Goal: Transaction & Acquisition: Purchase product/service

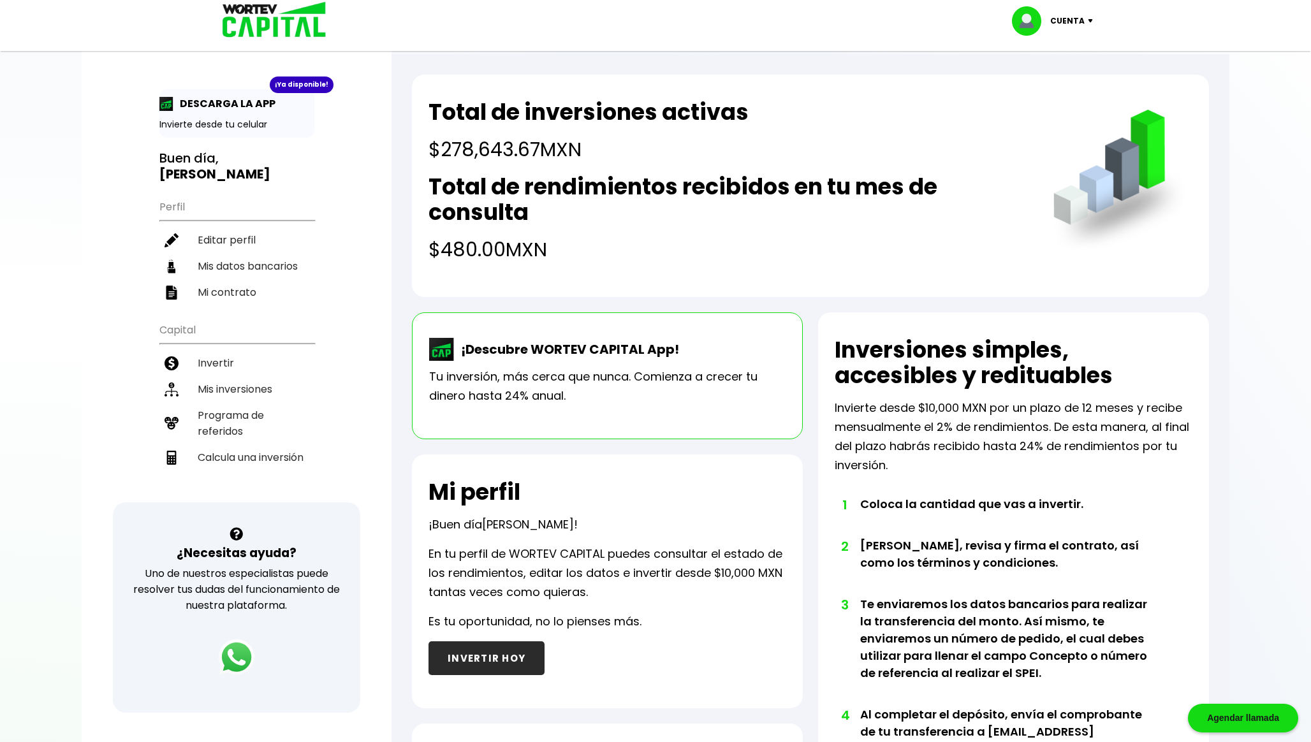
click at [647, 18] on p "Cuenta" at bounding box center [1067, 20] width 34 height 19
click at [647, 79] on li "Cerrar sesión" at bounding box center [1054, 85] width 102 height 26
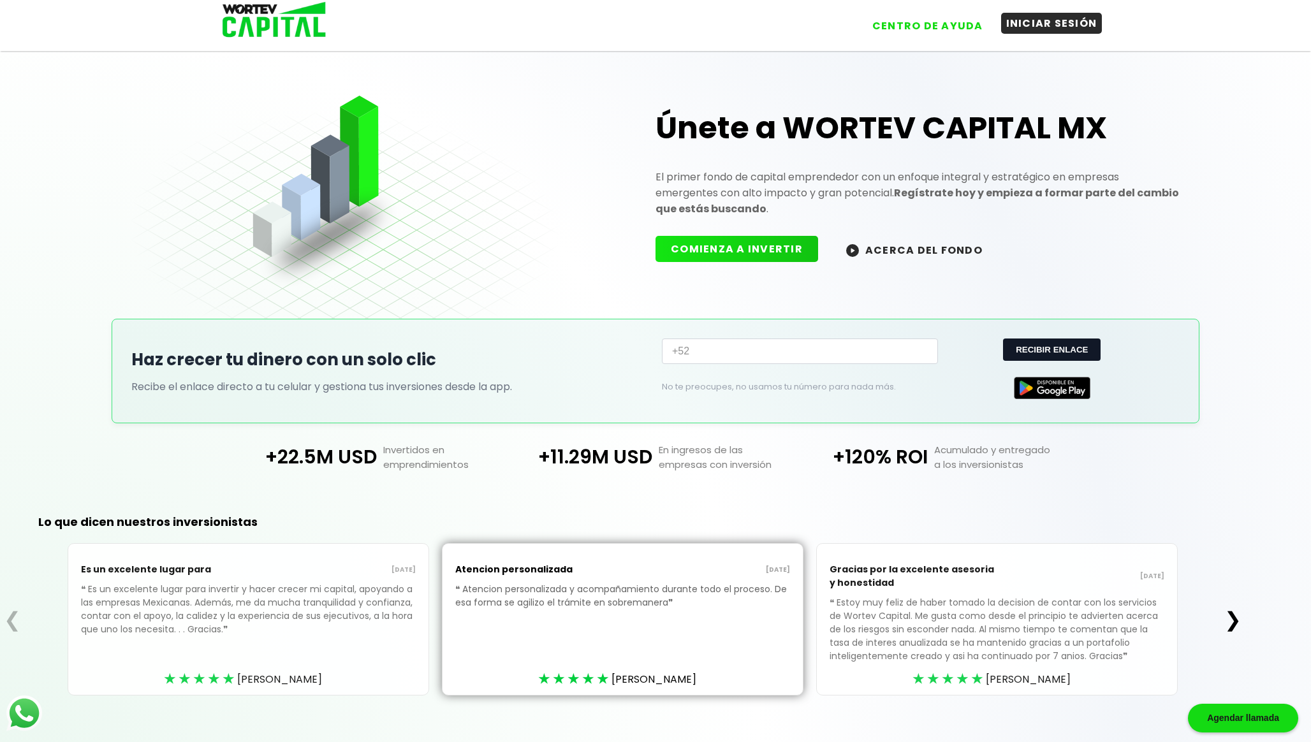
click at [647, 31] on button "INICIAR SESIÓN" at bounding box center [1051, 23] width 101 height 21
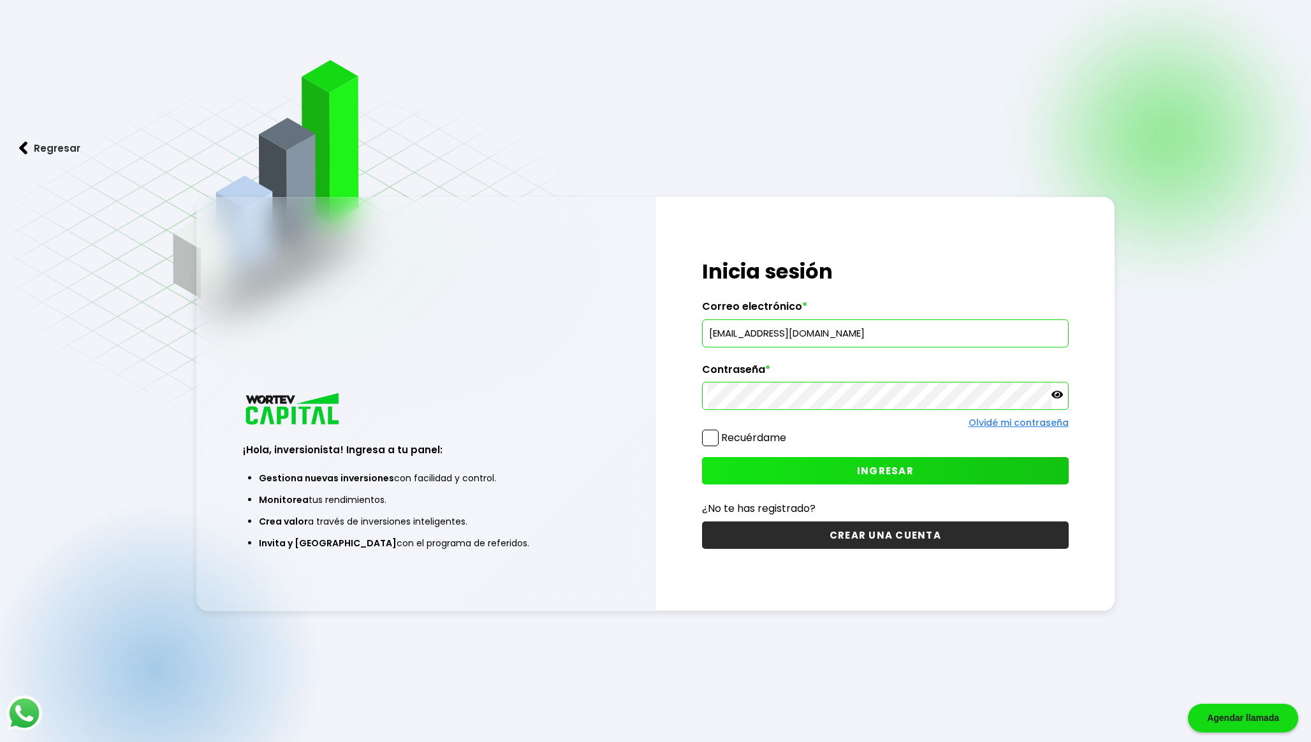
click at [647, 437] on span at bounding box center [710, 438] width 17 height 17
click at [647, 432] on input "Recuérdame" at bounding box center [789, 432] width 0 height 0
click at [647, 474] on button "INGRESAR" at bounding box center [885, 470] width 367 height 27
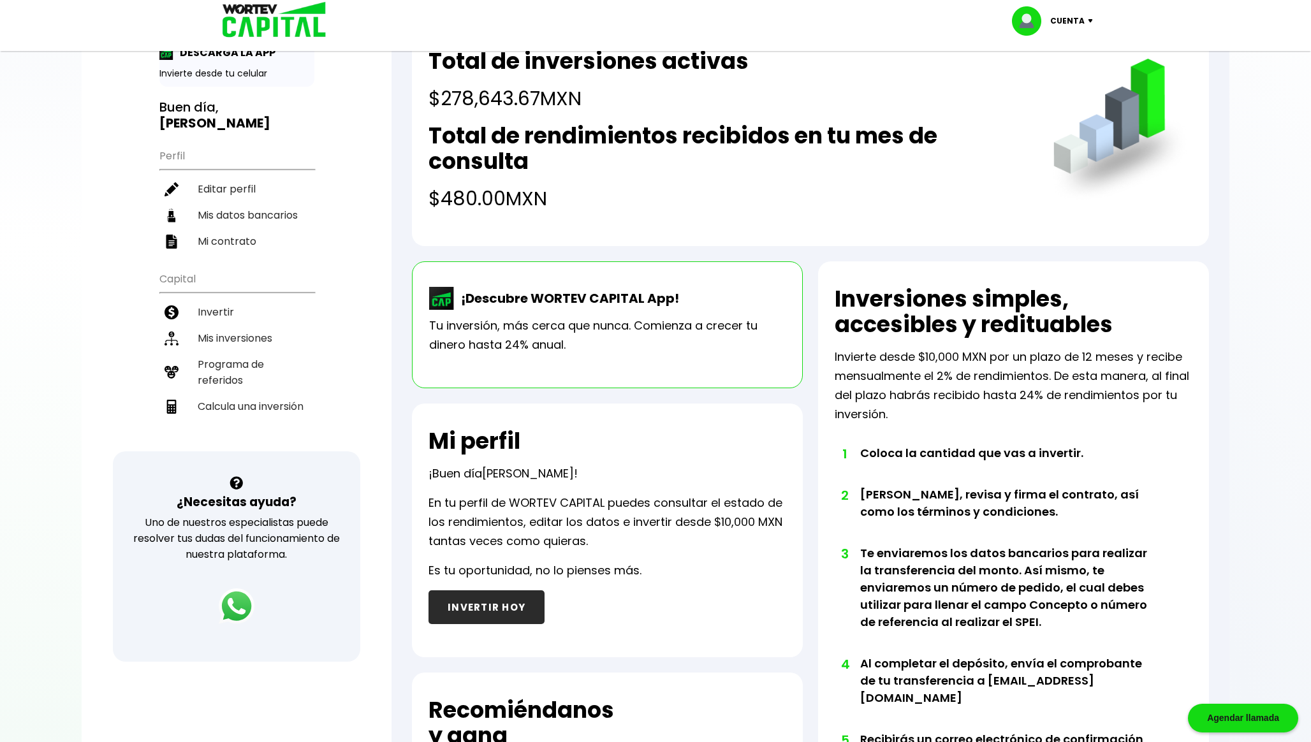
scroll to position [56, 0]
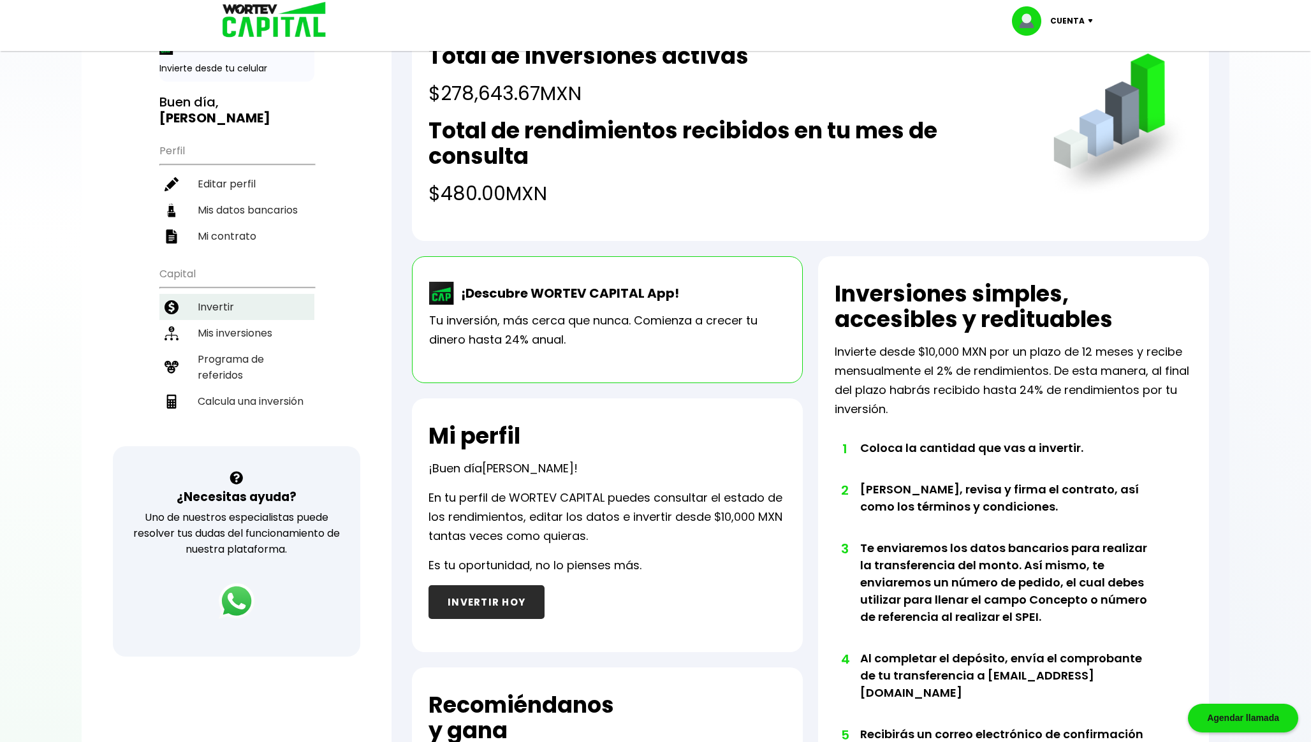
click at [282, 302] on li "Invertir" at bounding box center [236, 307] width 155 height 26
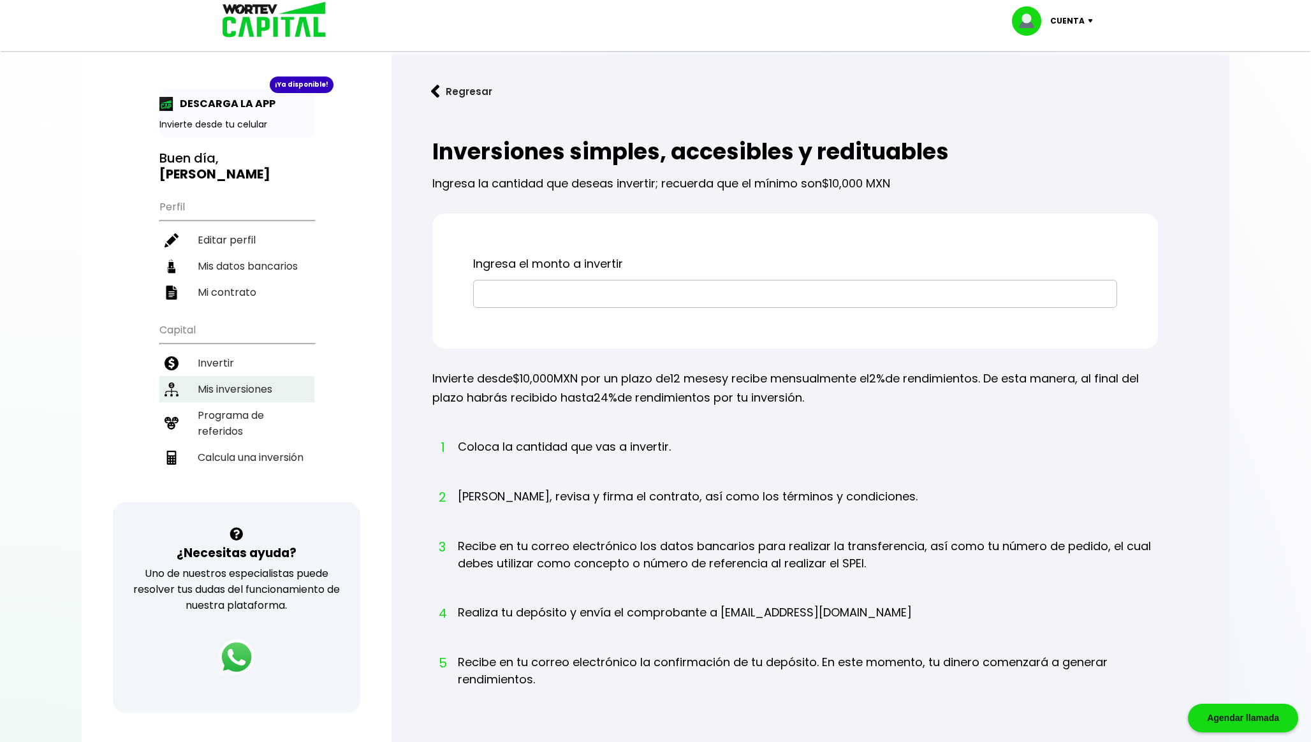
click at [243, 379] on li "Mis inversiones" at bounding box center [236, 389] width 155 height 26
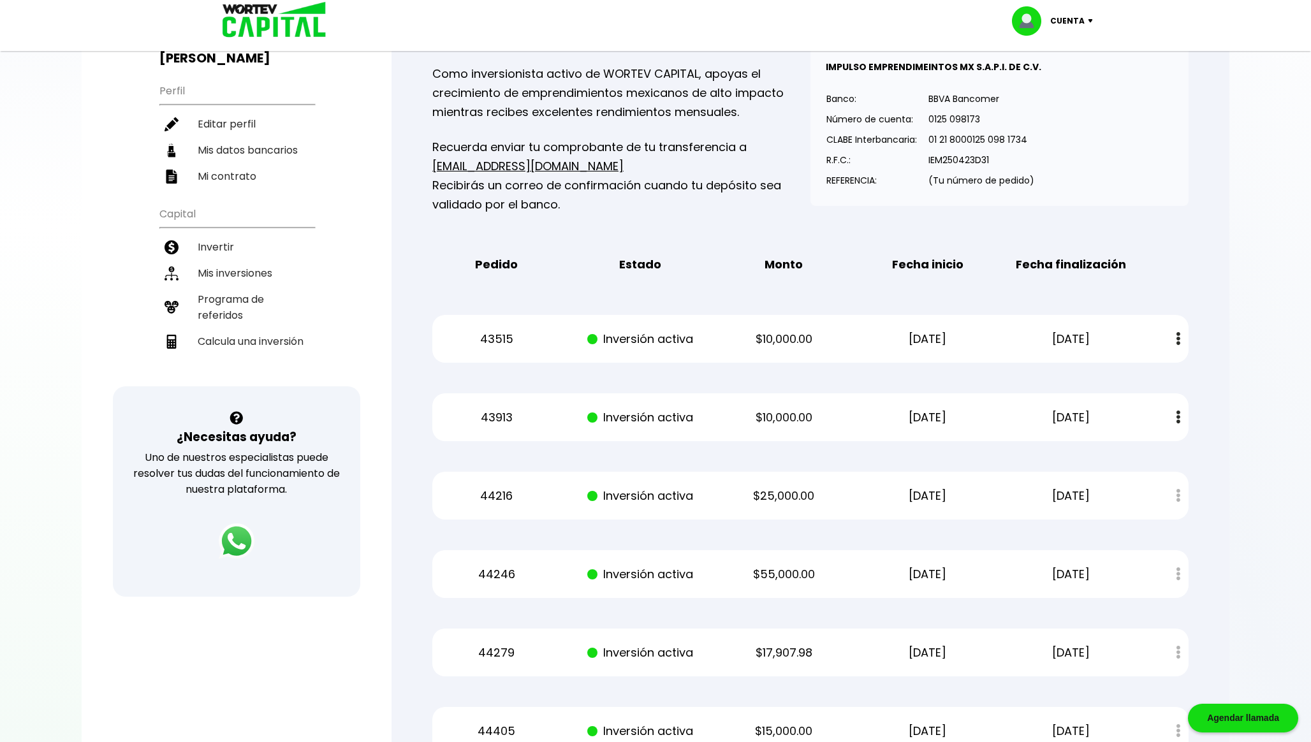
scroll to position [126, 0]
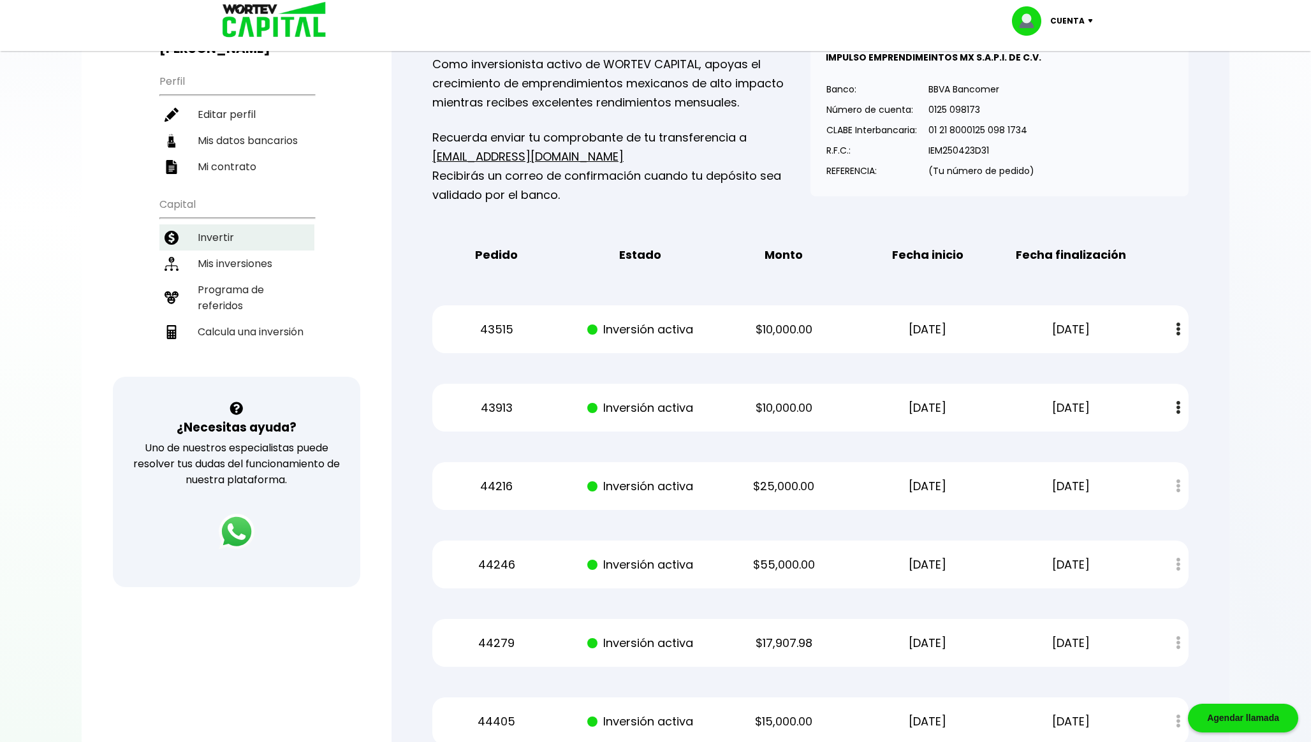
click at [265, 242] on li "Invertir" at bounding box center [236, 237] width 155 height 26
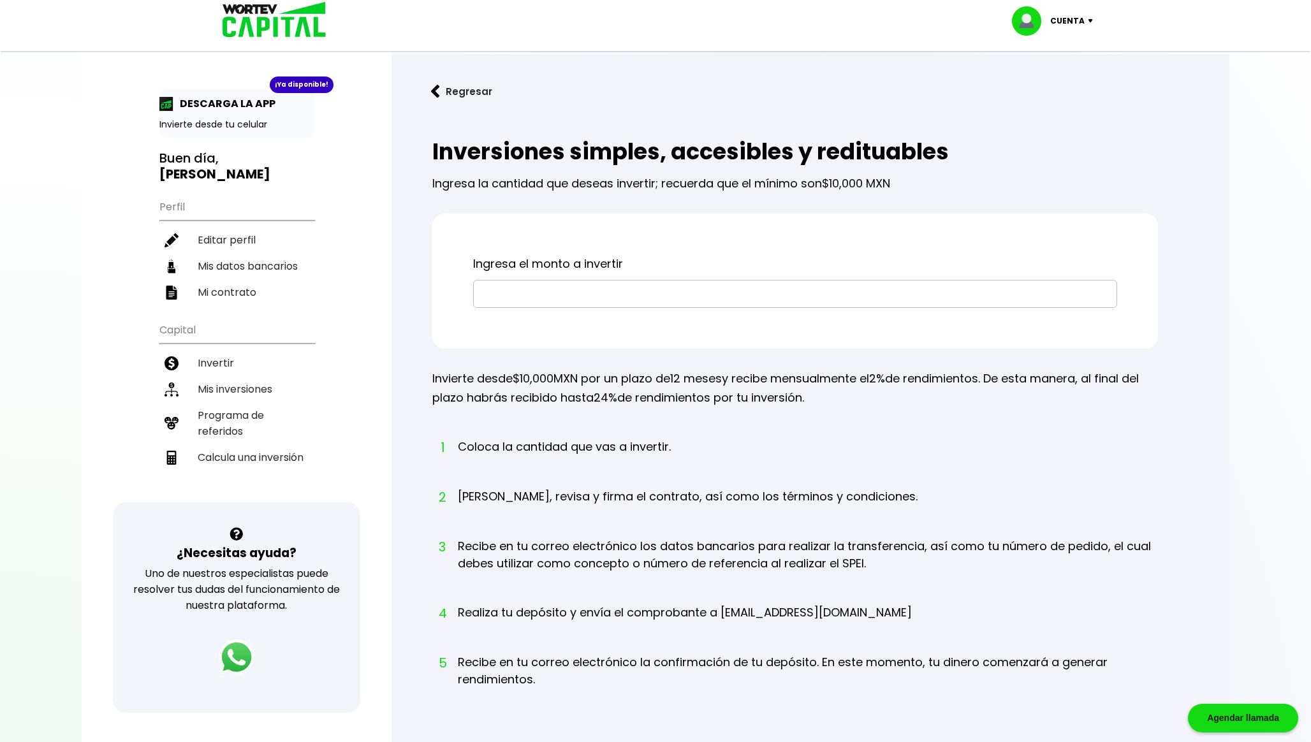
click at [450, 103] on button "Regresar" at bounding box center [461, 92] width 99 height 34
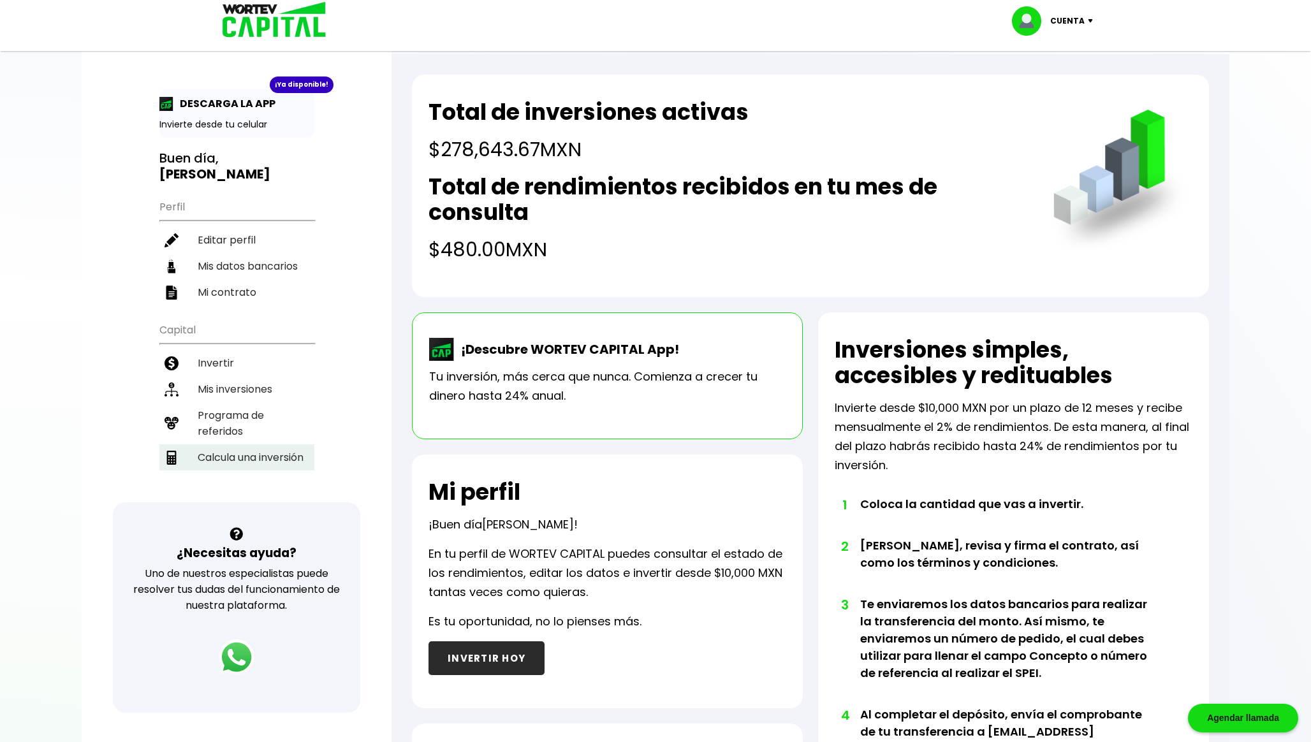
click at [227, 444] on li "Calcula una inversión" at bounding box center [236, 457] width 155 height 26
select select "1"
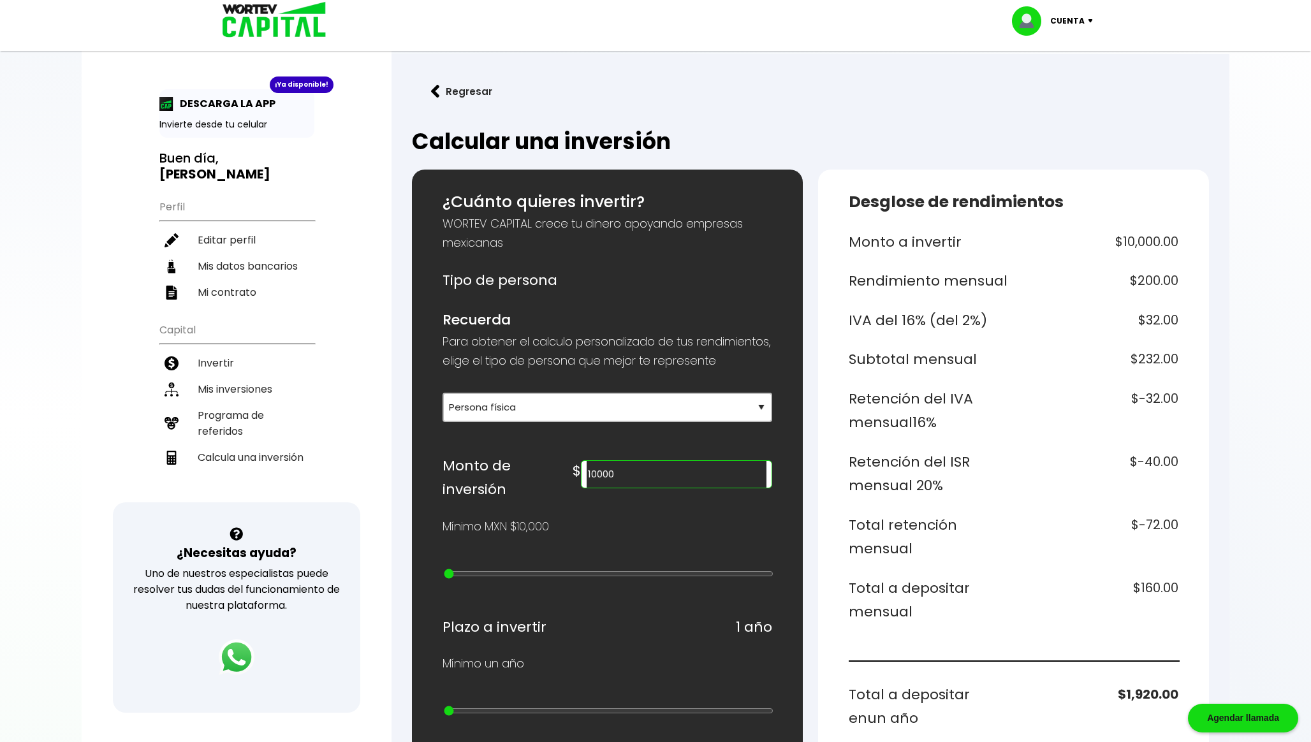
click at [647, 488] on input "10000" at bounding box center [677, 474] width 180 height 27
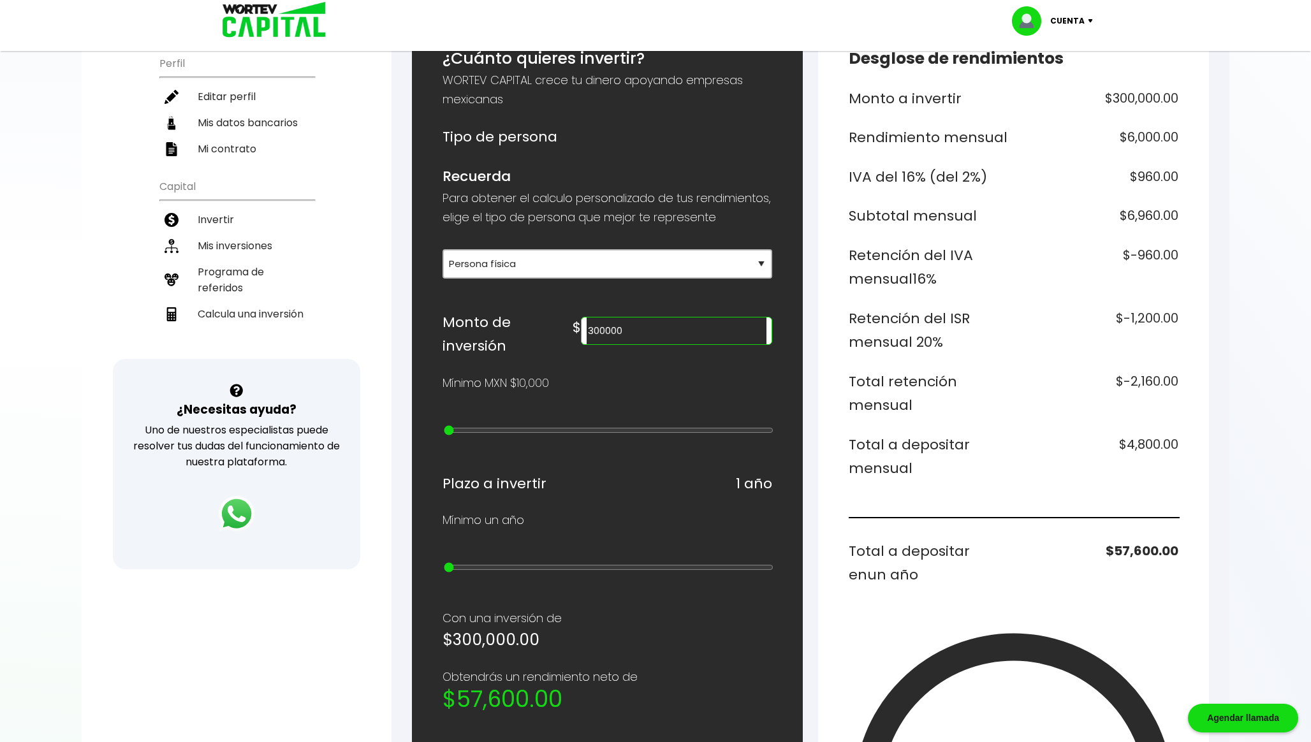
scroll to position [161, 0]
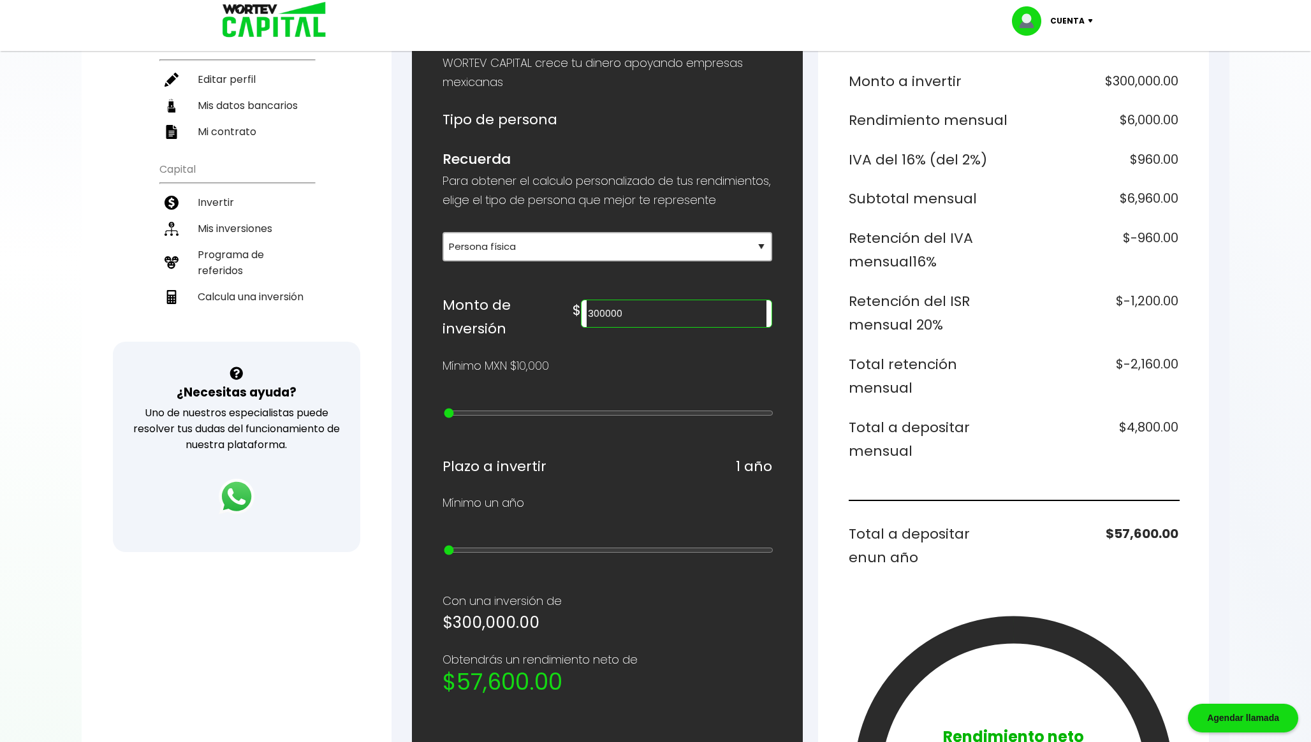
click at [647, 327] on input "300000" at bounding box center [677, 313] width 180 height 27
click at [647, 340] on div "Monto a invertir $50,000.00 Rendimiento mensual $1,000.00 IVA del 16% (del 2%) …" at bounding box center [1014, 507] width 330 height 875
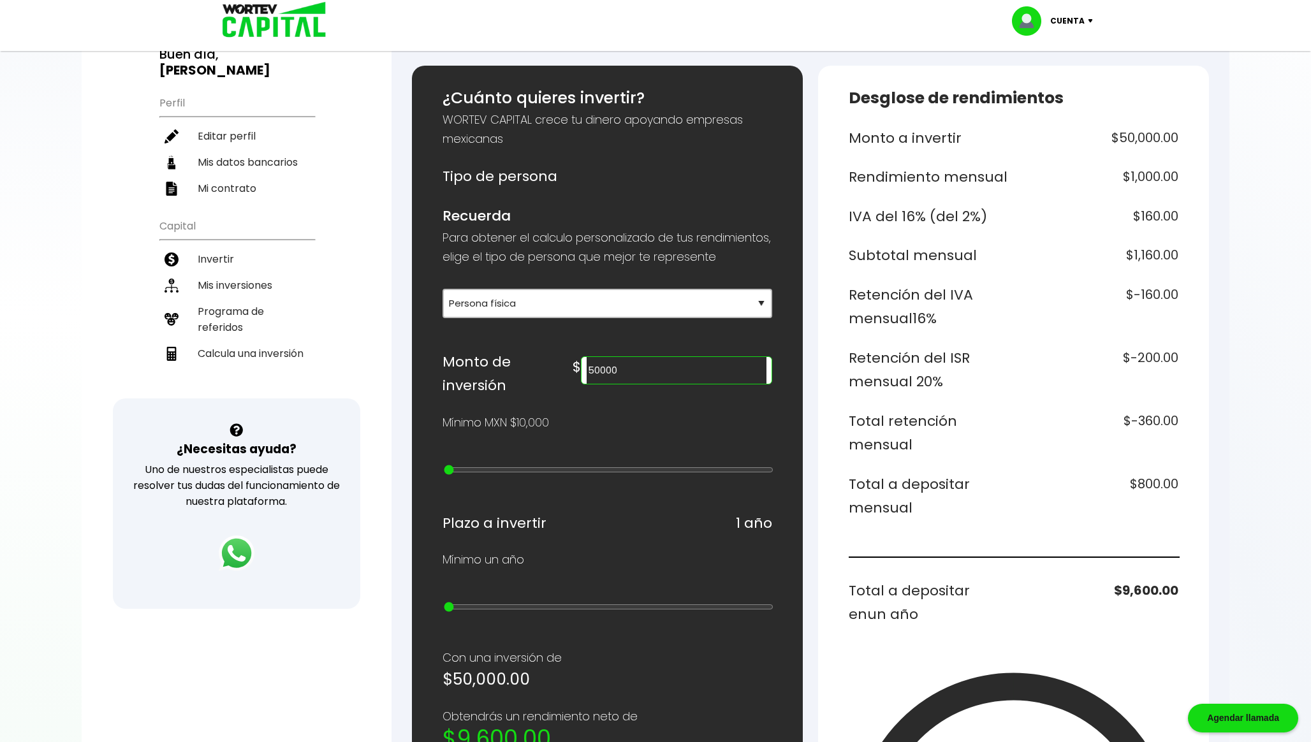
scroll to position [0, 0]
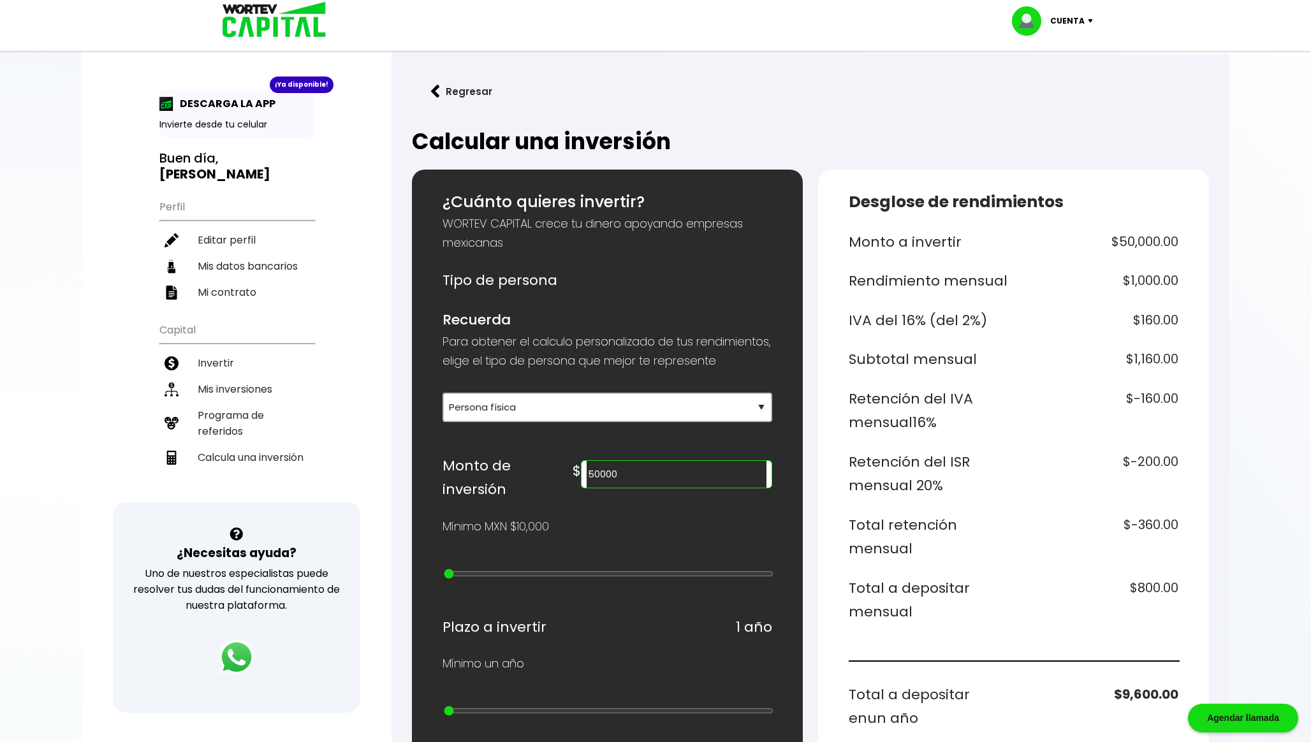
click at [647, 488] on input "50000" at bounding box center [677, 474] width 180 height 27
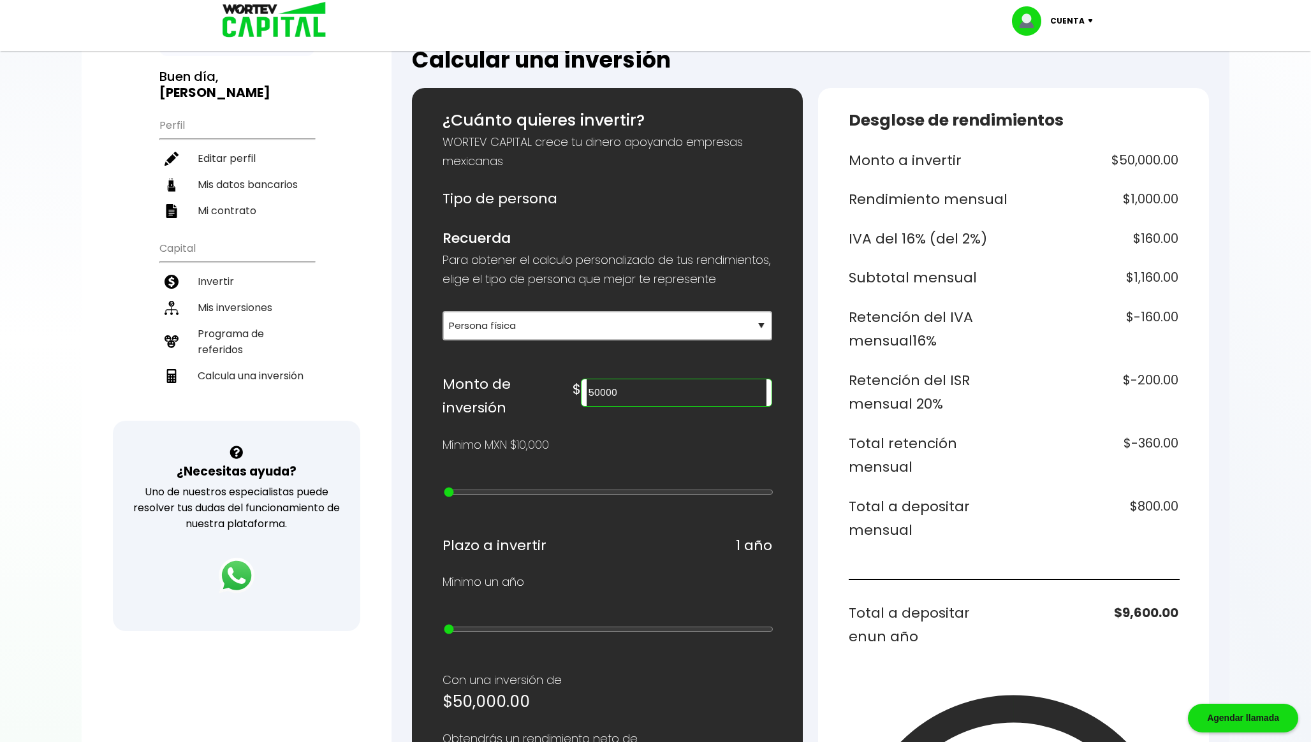
scroll to position [83, 0]
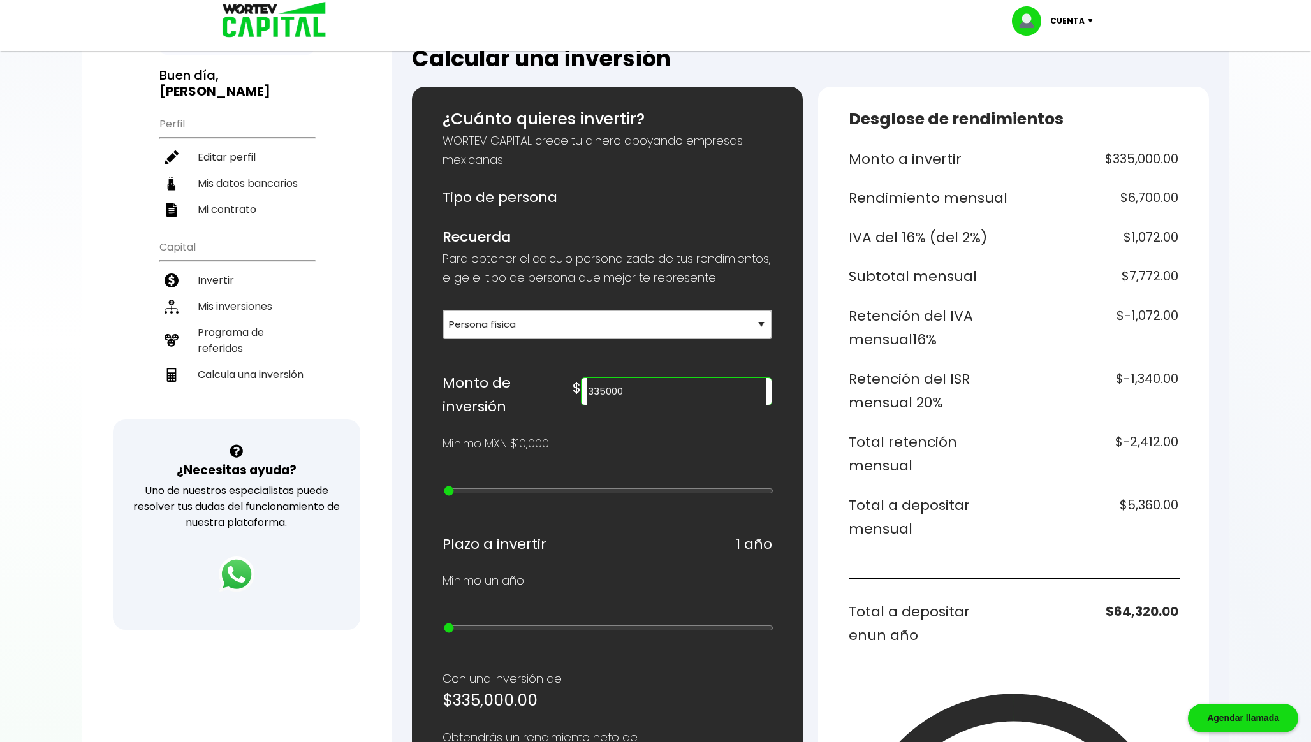
type input "335000"
click at [647, 497] on h6 "$5,360.00" at bounding box center [1099, 518] width 160 height 48
click at [647, 501] on h6 "$5,360.00" at bounding box center [1099, 518] width 160 height 48
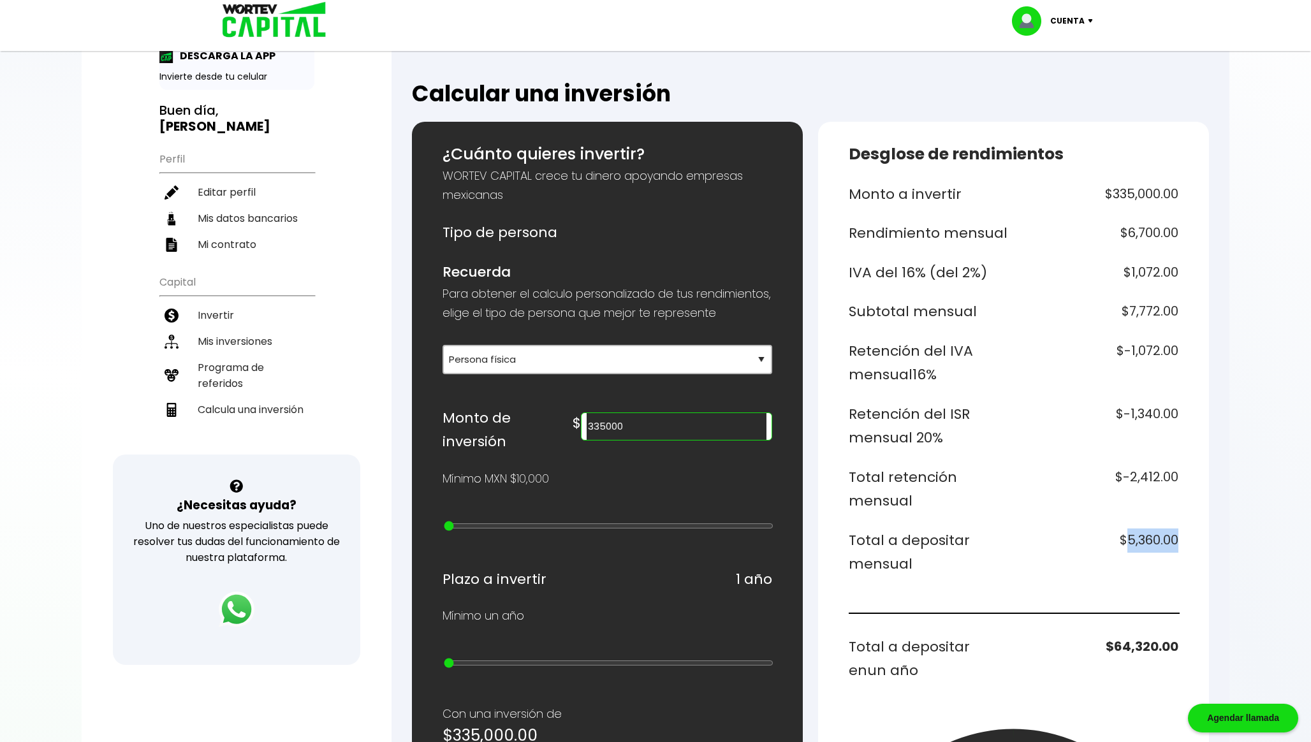
scroll to position [0, 0]
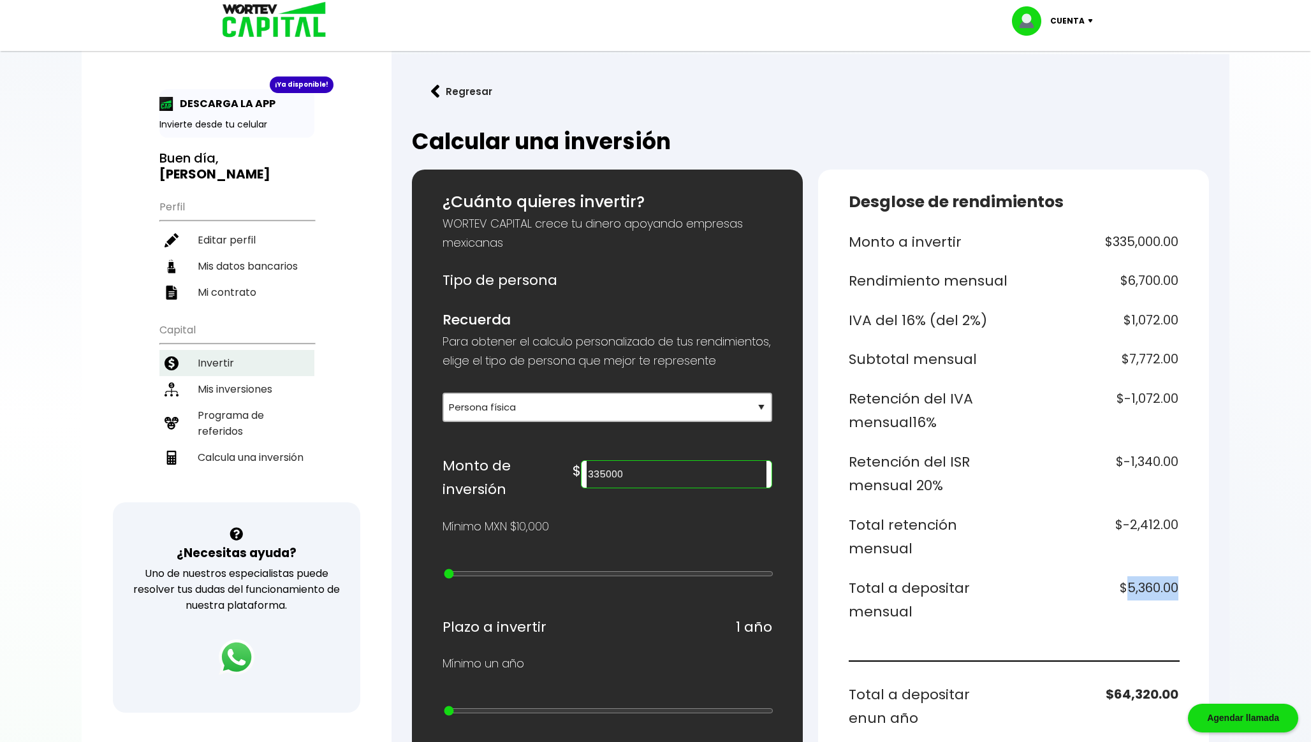
click at [250, 361] on li "Invertir" at bounding box center [236, 363] width 155 height 26
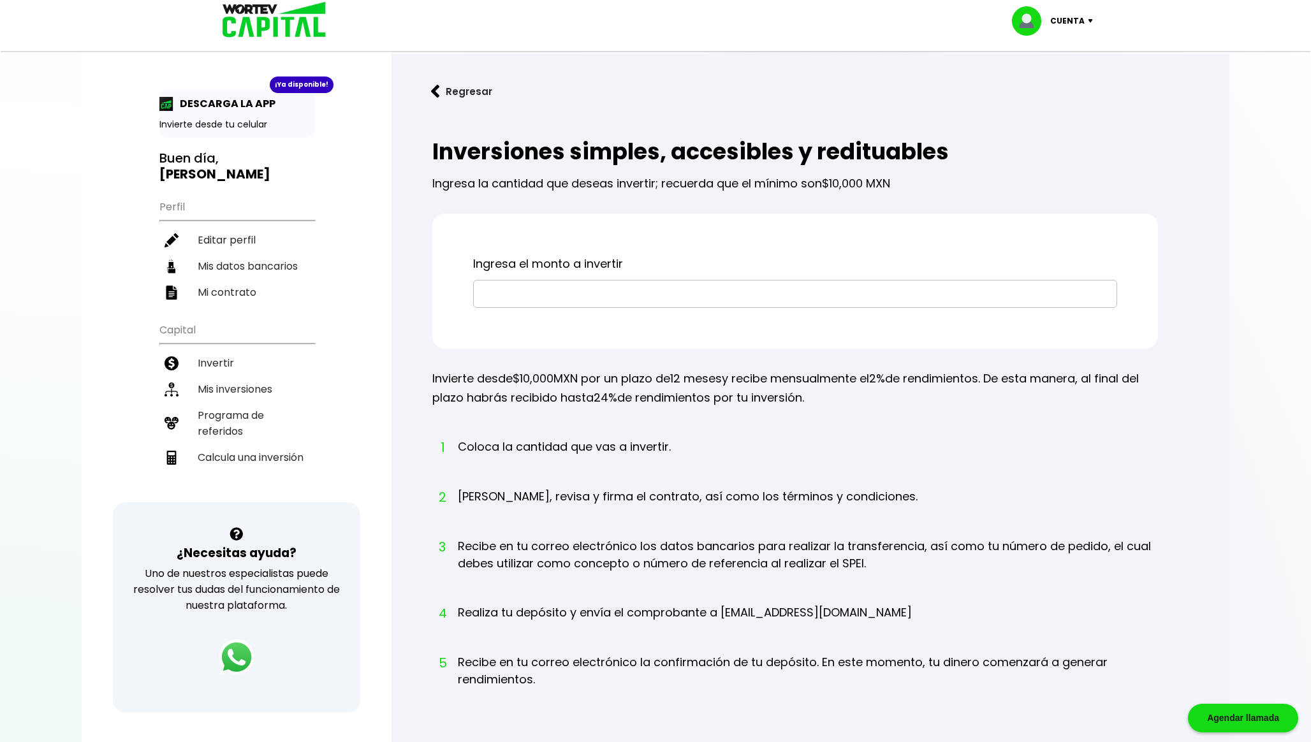
click at [606, 299] on input "text" at bounding box center [795, 294] width 633 height 27
paste input "$56,356.33"
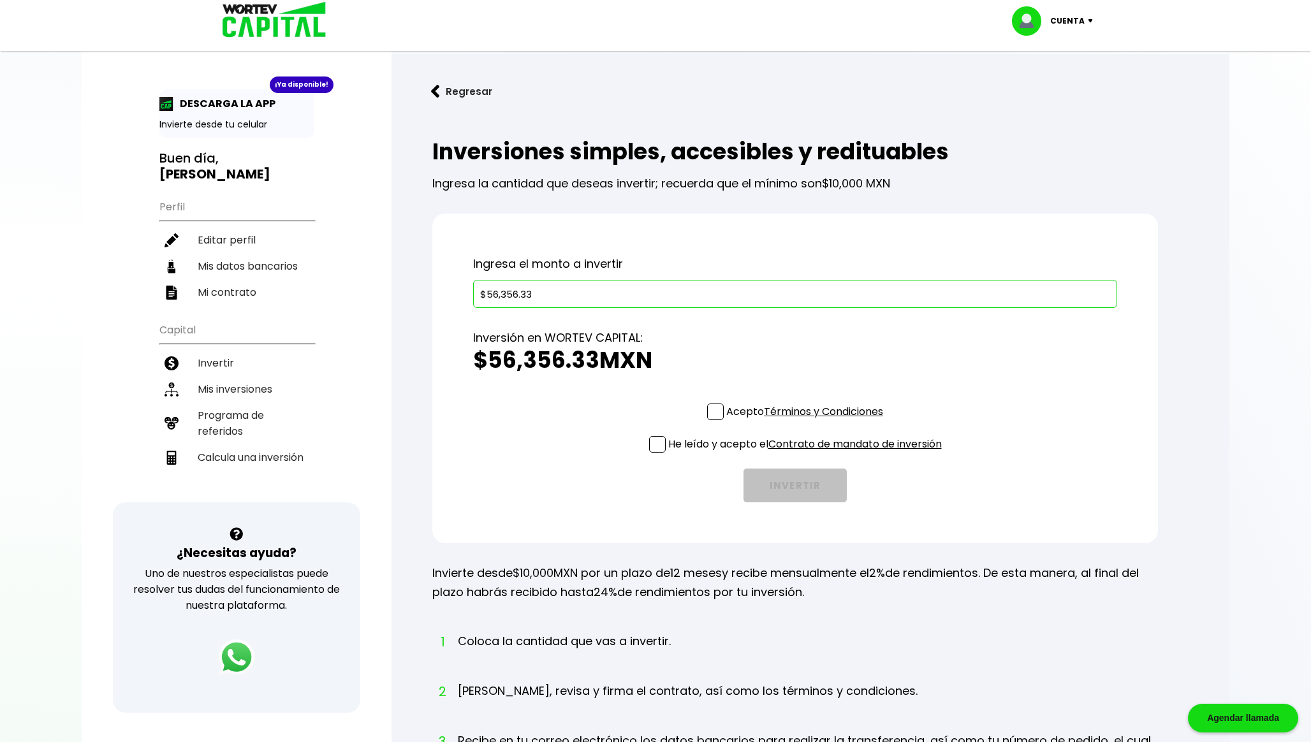
type input "$56,356.33"
click at [647, 404] on span at bounding box center [715, 412] width 17 height 17
click at [647, 421] on input "Acepto Términos y Condiciones" at bounding box center [807, 421] width 0 height 0
click at [647, 444] on span at bounding box center [657, 444] width 17 height 17
click at [647, 454] on input "He leído y acepto el Contrato de mandato de inversión" at bounding box center [807, 454] width 0 height 0
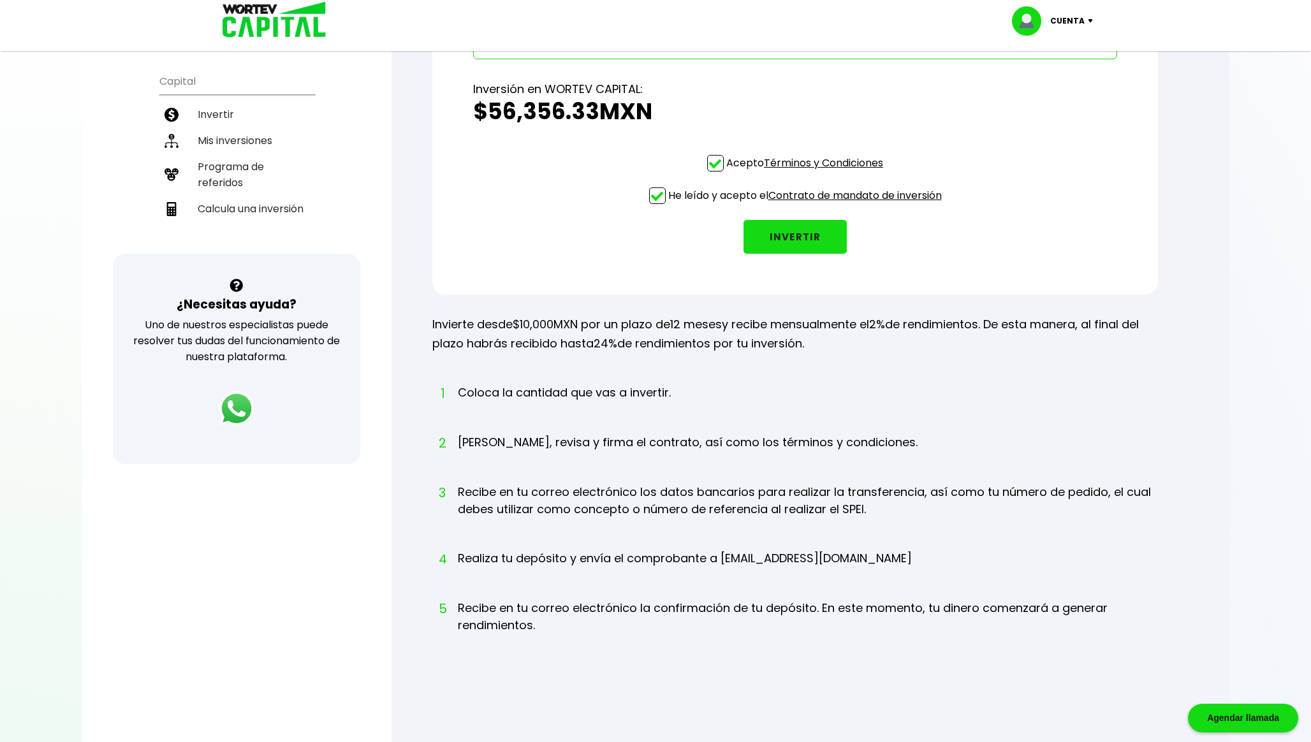
scroll to position [376, 0]
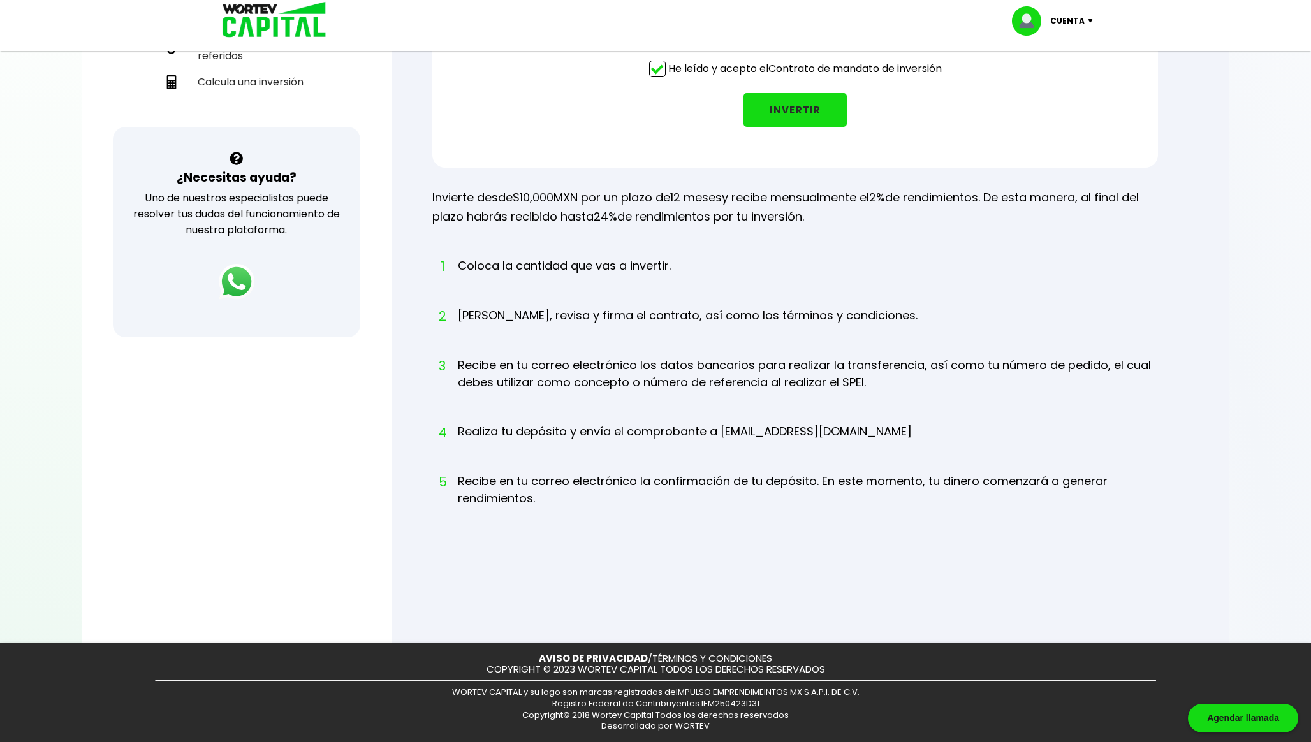
click at [647, 200] on p "Invierte desde $10,000 MXN por un plazo de 12 meses y recibe mensualmente el 2%…" at bounding box center [795, 207] width 726 height 38
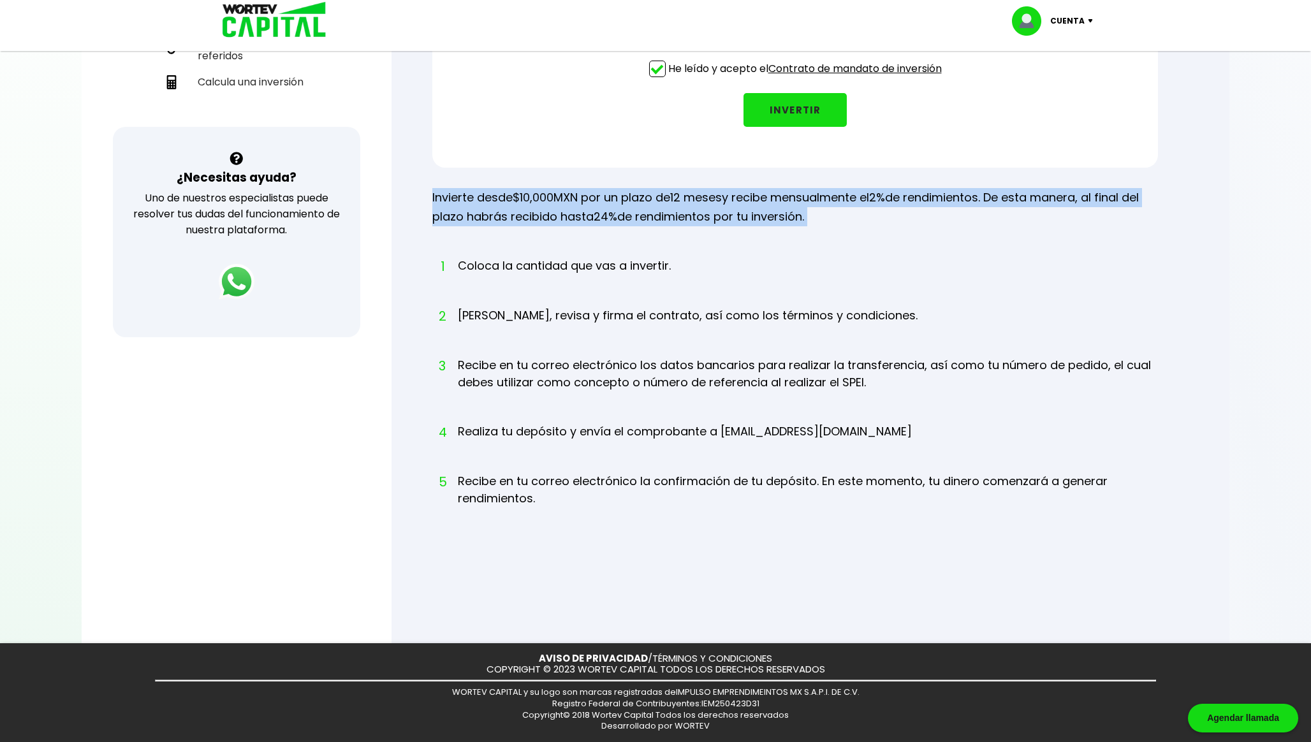
click at [647, 200] on p "Invierte desde $10,000 MXN por un plazo de 12 meses y recibe mensualmente el 2%…" at bounding box center [795, 207] width 726 height 38
click at [647, 210] on p "Invierte desde $10,000 MXN por un plazo de 12 meses y recibe mensualmente el 2%…" at bounding box center [795, 207] width 726 height 38
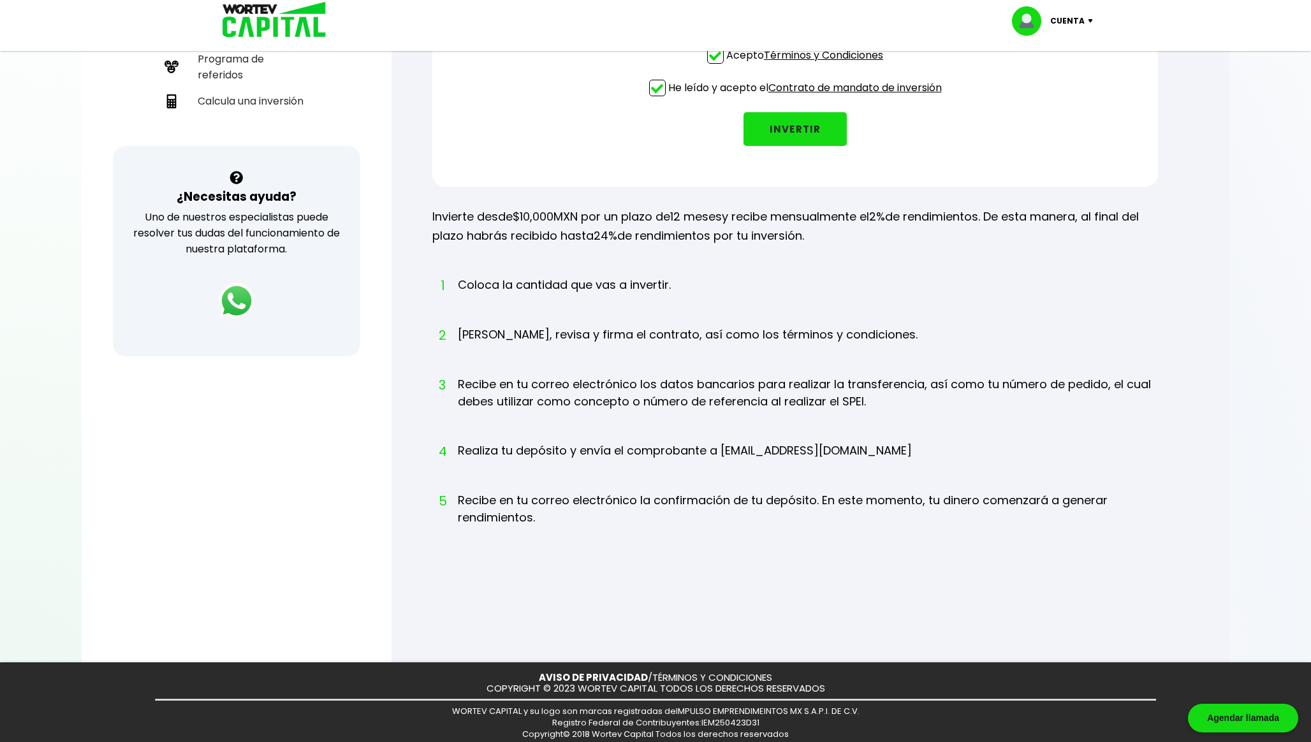
scroll to position [343, 0]
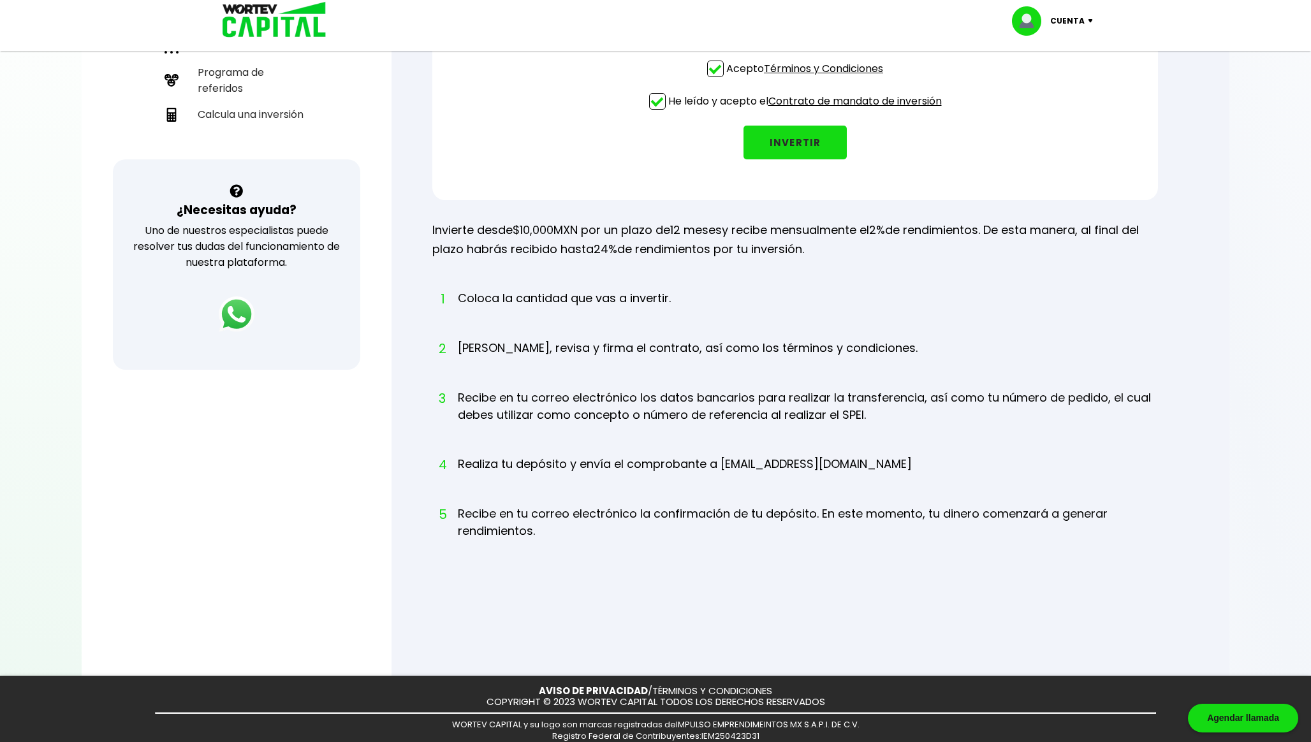
click at [606, 244] on p "Invierte desde $10,000 MXN por un plazo de 12 meses y recibe mensualmente el 2%…" at bounding box center [795, 240] width 726 height 38
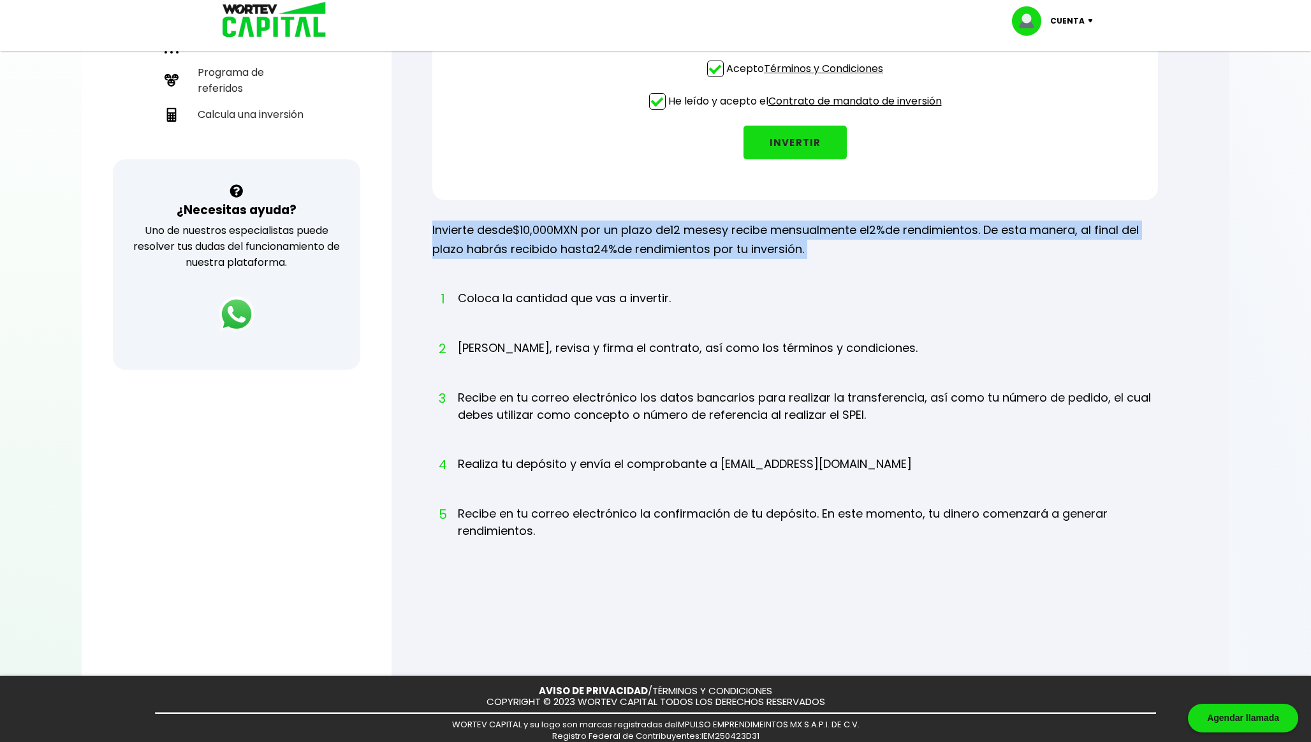
click at [606, 244] on p "Invierte desde $10,000 MXN por un plazo de 12 meses y recibe mensualmente el 2%…" at bounding box center [795, 240] width 726 height 38
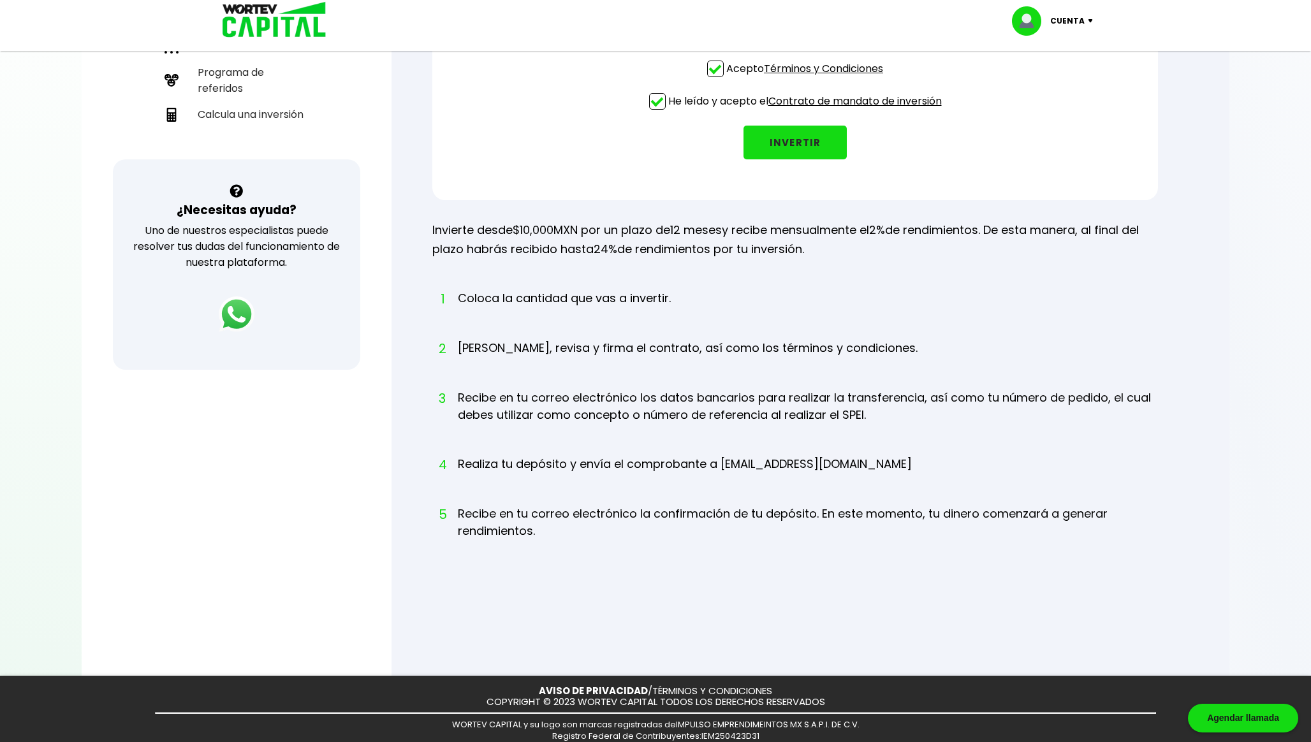
click at [627, 302] on li "1 Coloca la cantidad que vas a invertir." at bounding box center [564, 309] width 213 height 41
click at [616, 340] on li "2 [PERSON_NAME], revisa y firma el contrato, así como los términos y condicione…" at bounding box center [688, 359] width 460 height 41
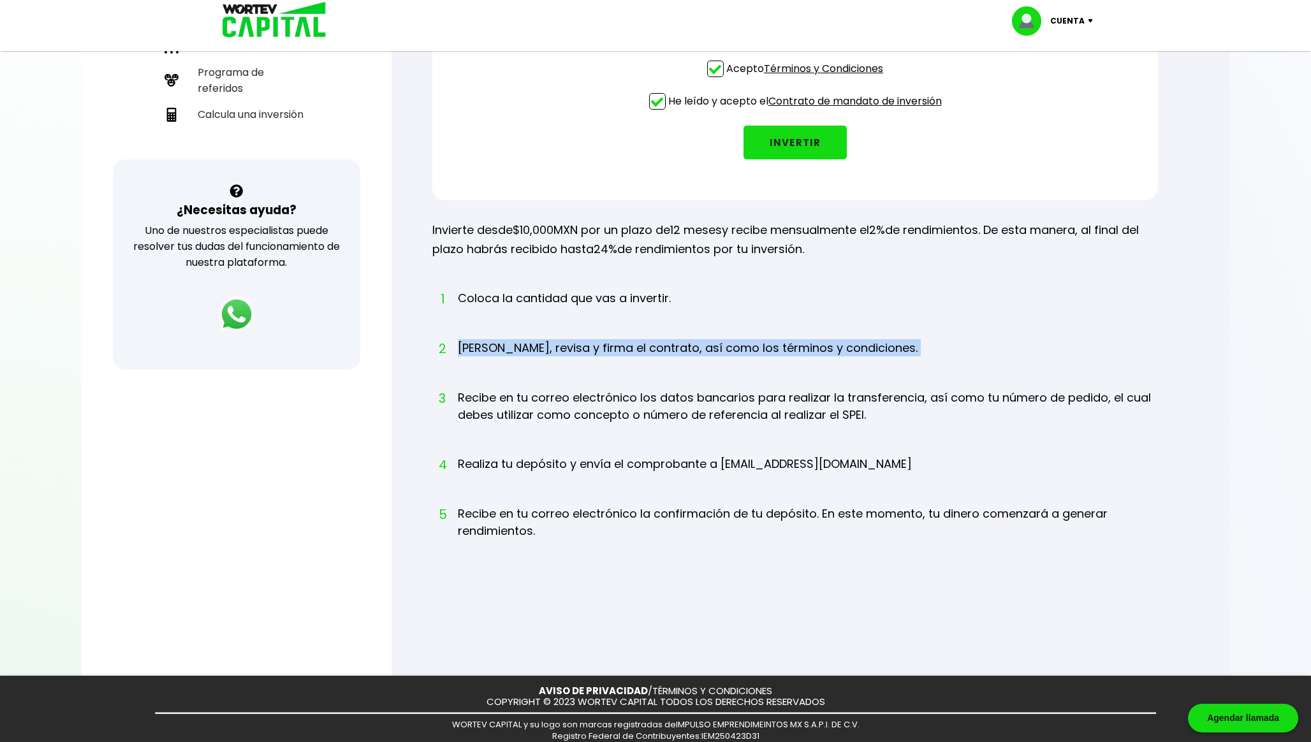
click at [616, 340] on li "2 [PERSON_NAME], revisa y firma el contrato, así como los términos y condicione…" at bounding box center [688, 359] width 460 height 41
click at [585, 381] on ol "1 Coloca la cantidad que vas a invertir. 2 [PERSON_NAME], revisa y firma el con…" at bounding box center [795, 426] width 726 height 274
click at [566, 399] on li "3 Recibe en tu correo electrónico los datos bancarios para realizar la transfer…" at bounding box center [808, 418] width 700 height 59
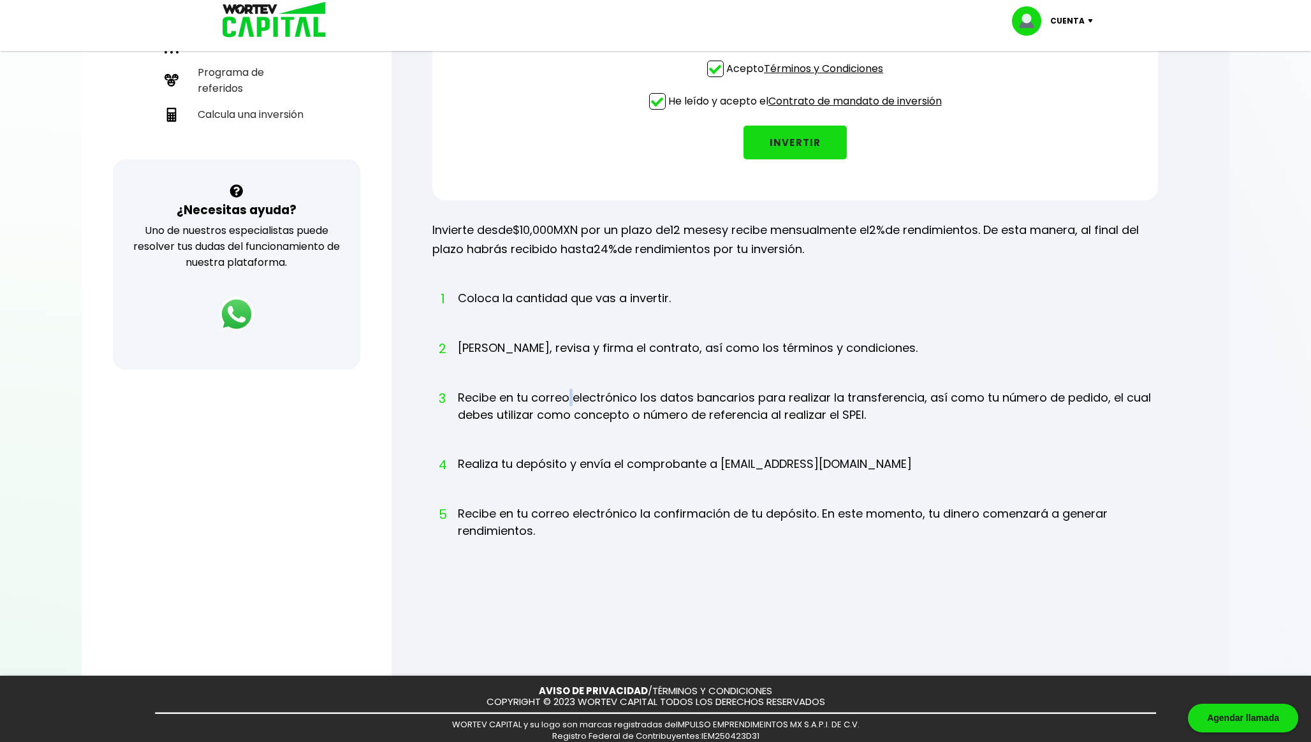
click at [566, 399] on li "3 Recibe en tu correo electrónico los datos bancarios para realizar la transfer…" at bounding box center [808, 418] width 700 height 59
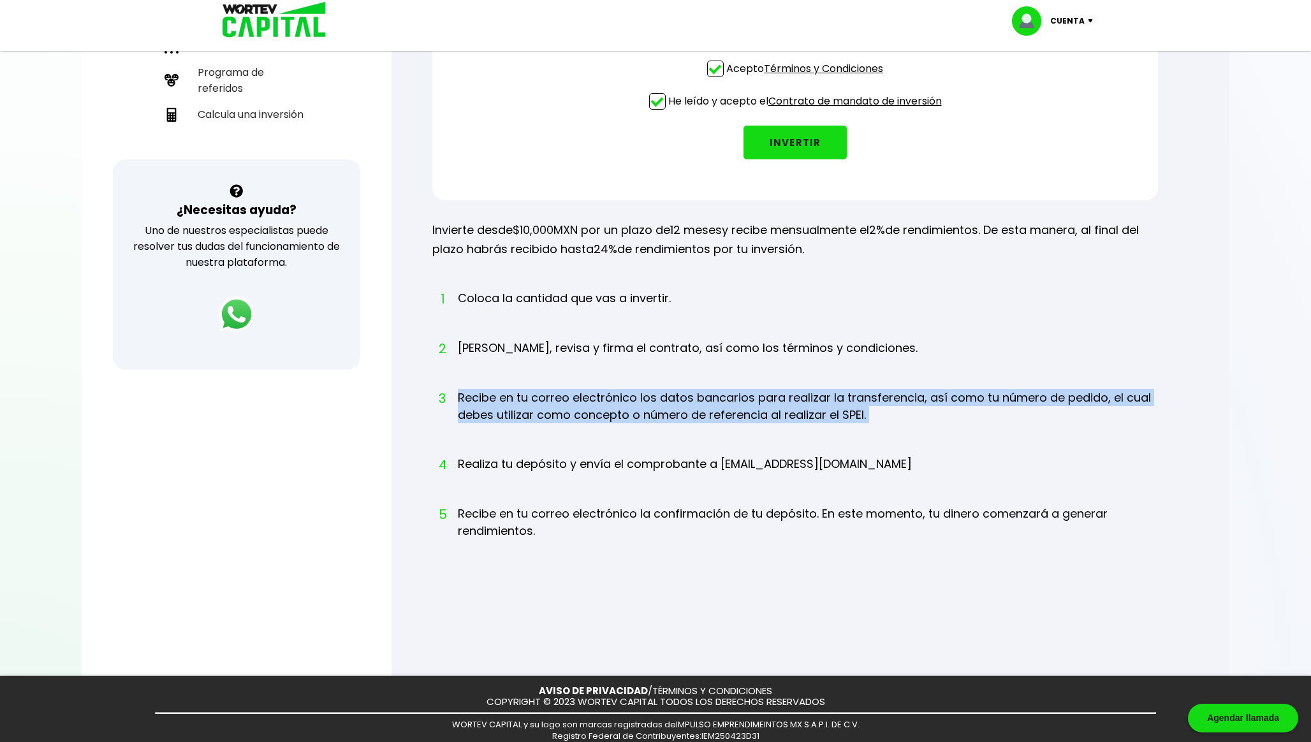
click at [566, 399] on li "3 Recibe en tu correo electrónico los datos bancarios para realizar la transfer…" at bounding box center [808, 418] width 700 height 59
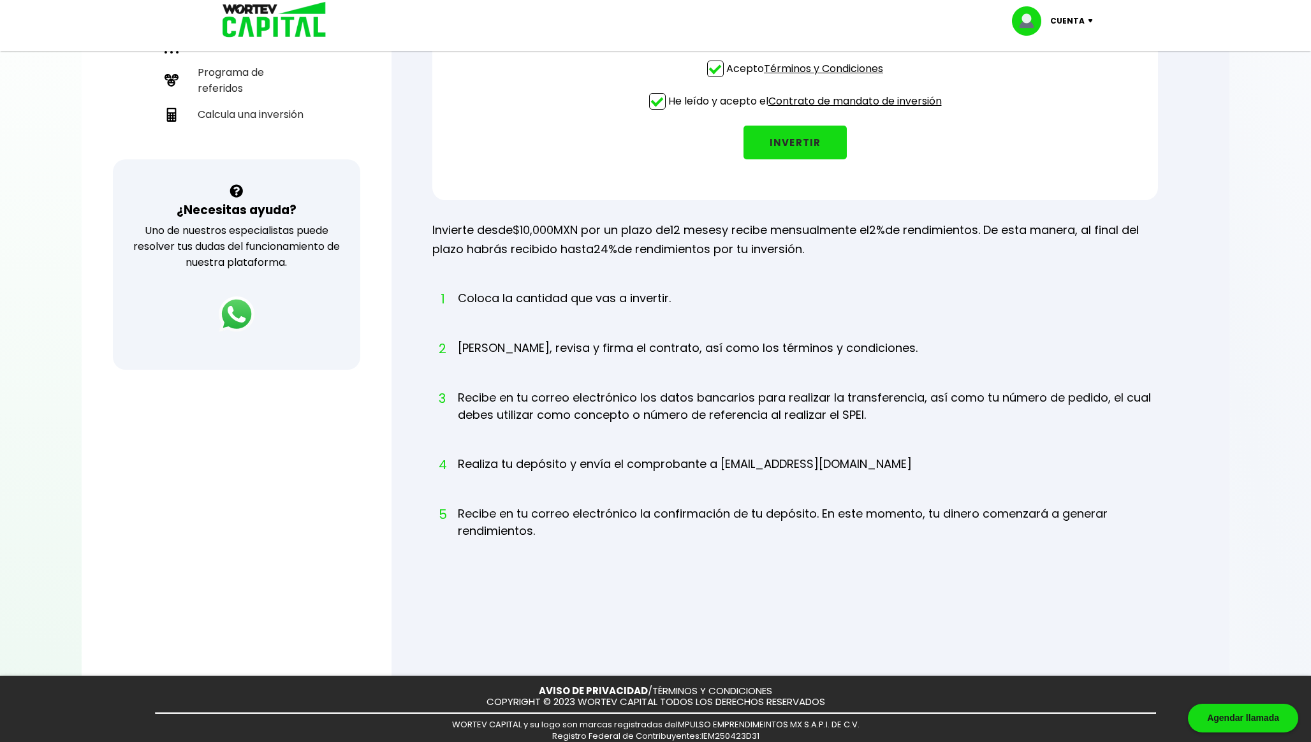
click at [558, 457] on li "4 Realiza tu depósito y envía el comprobante a [EMAIL_ADDRESS][DOMAIN_NAME]" at bounding box center [685, 475] width 454 height 41
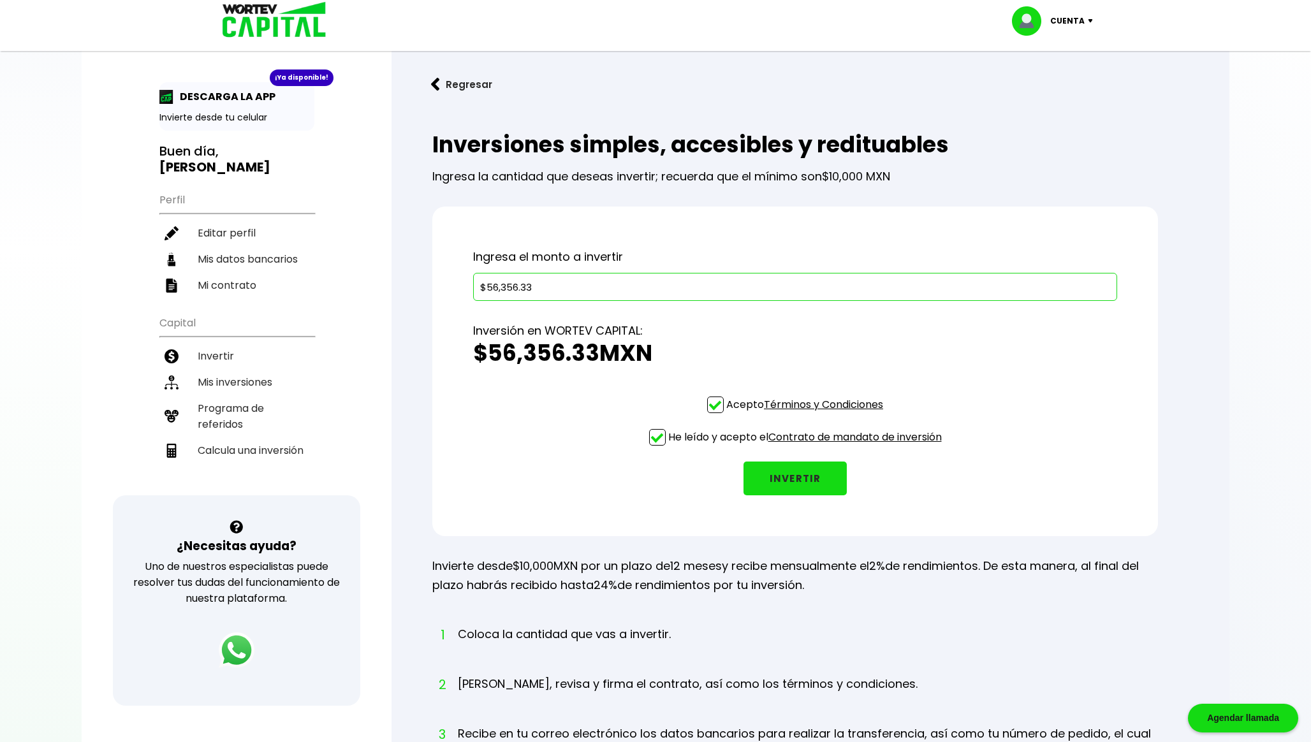
scroll to position [0, 0]
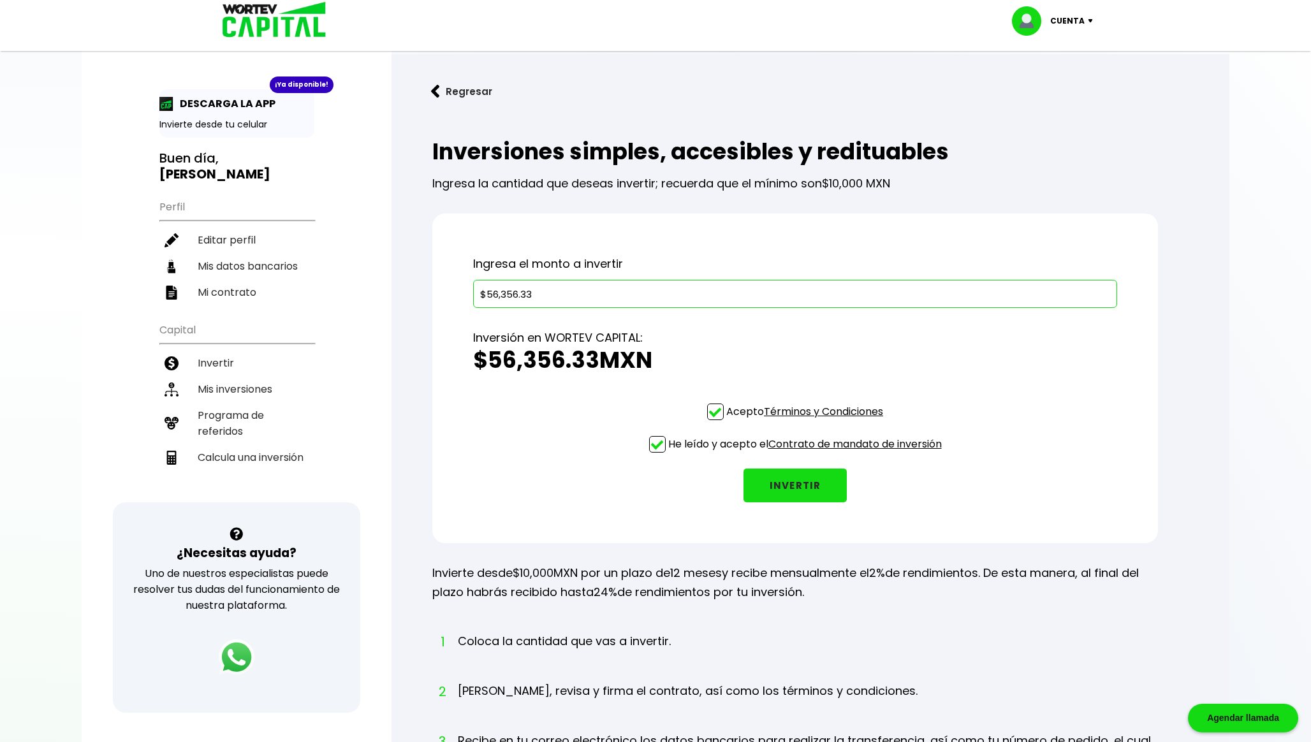
click at [564, 298] on input "$56,356.33" at bounding box center [795, 294] width 633 height 27
click at [285, 448] on li "Calcula una inversión" at bounding box center [236, 457] width 155 height 26
select select "1"
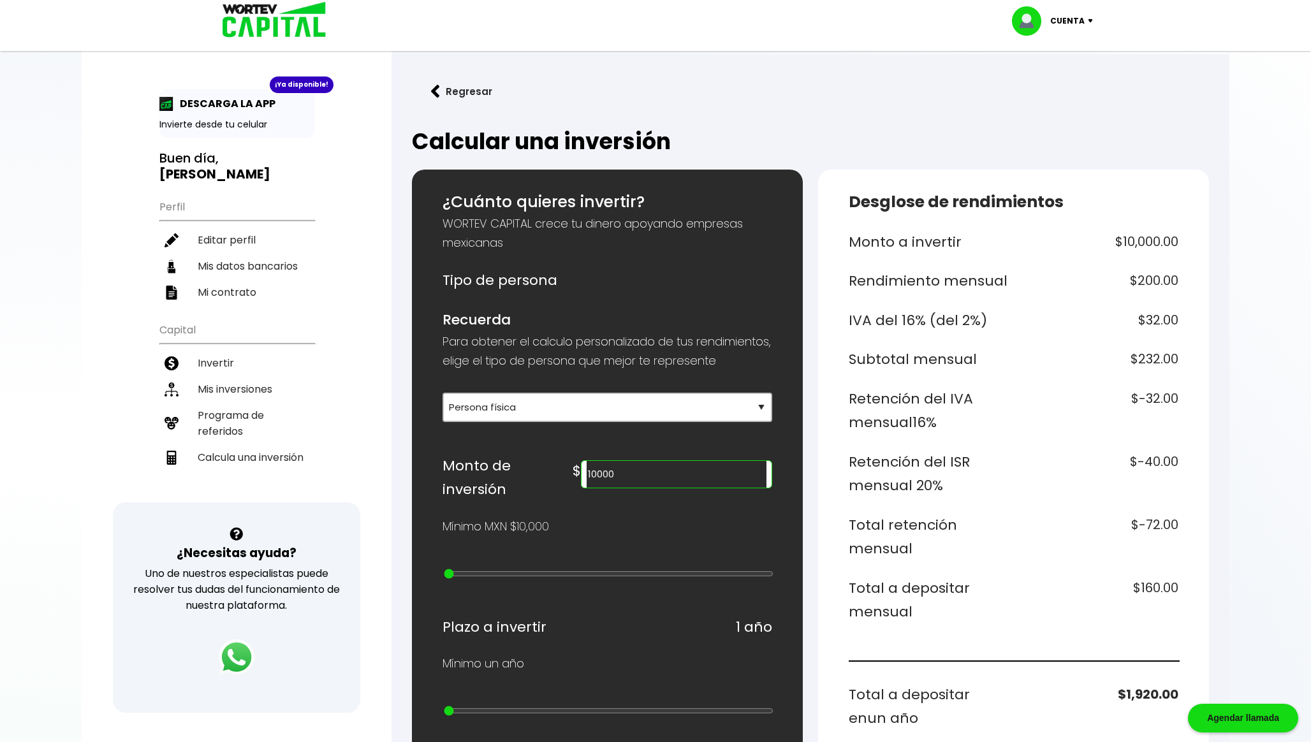
click at [647, 487] on input "10000" at bounding box center [677, 474] width 180 height 27
click at [647, 440] on div "¿Cuánto quieres invertir? WORTEV CAPITAL crece tu dinero apoyando empresas mexi…" at bounding box center [607, 704] width 391 height 1069
click at [647, 488] on input "335000" at bounding box center [677, 474] width 180 height 27
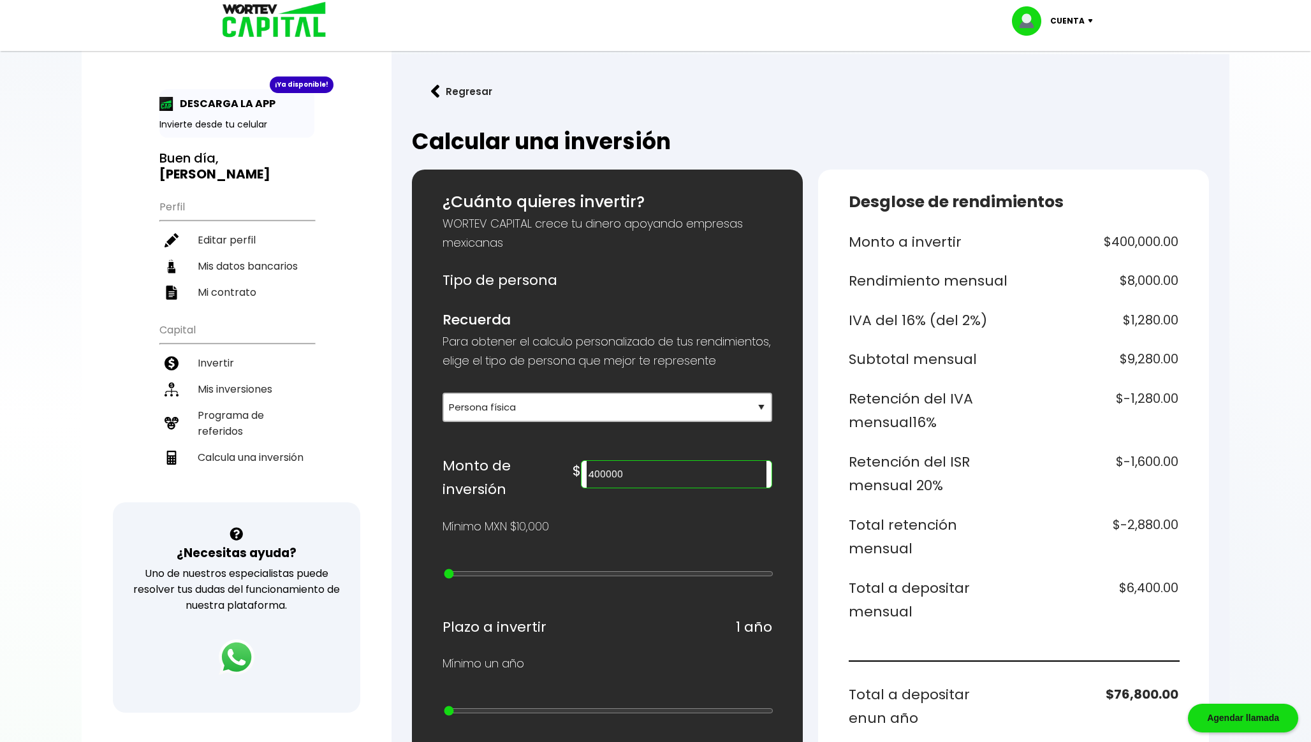
type input "400000"
click at [467, 91] on button "Regresar" at bounding box center [461, 92] width 99 height 34
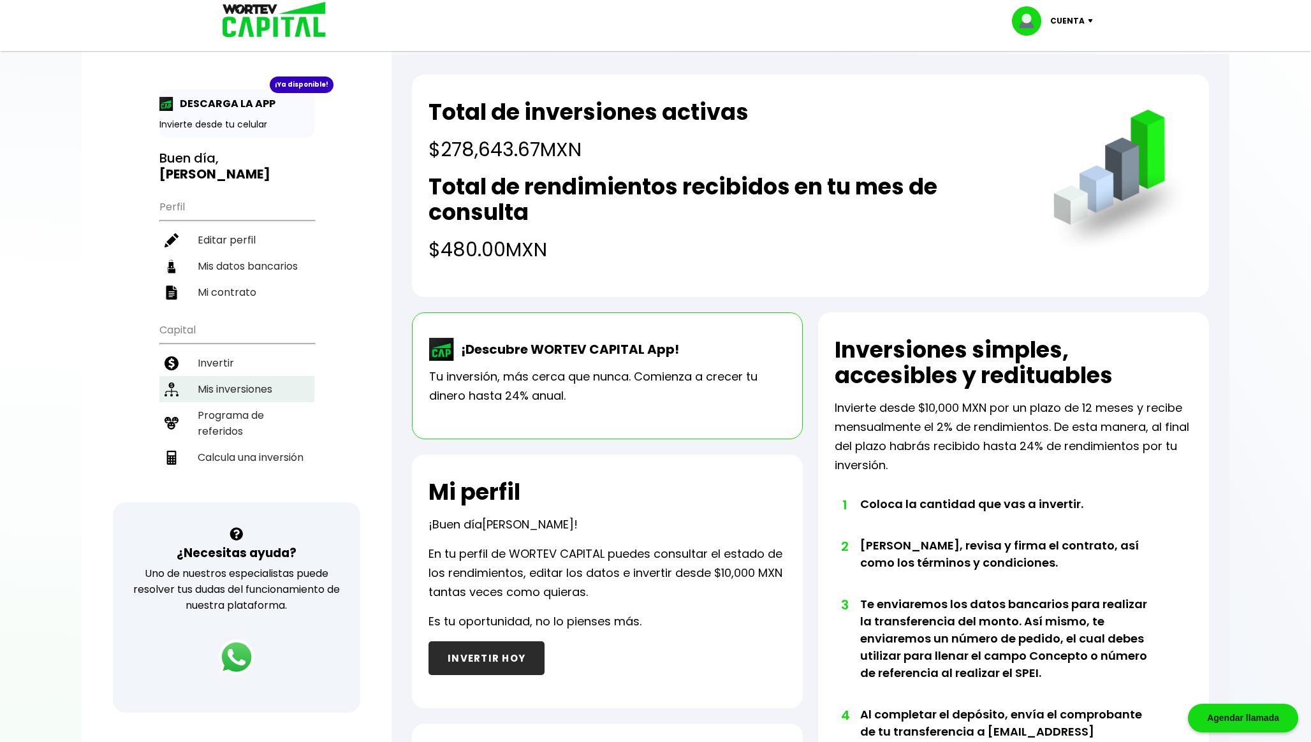
click at [258, 377] on li "Mis inversiones" at bounding box center [236, 389] width 155 height 26
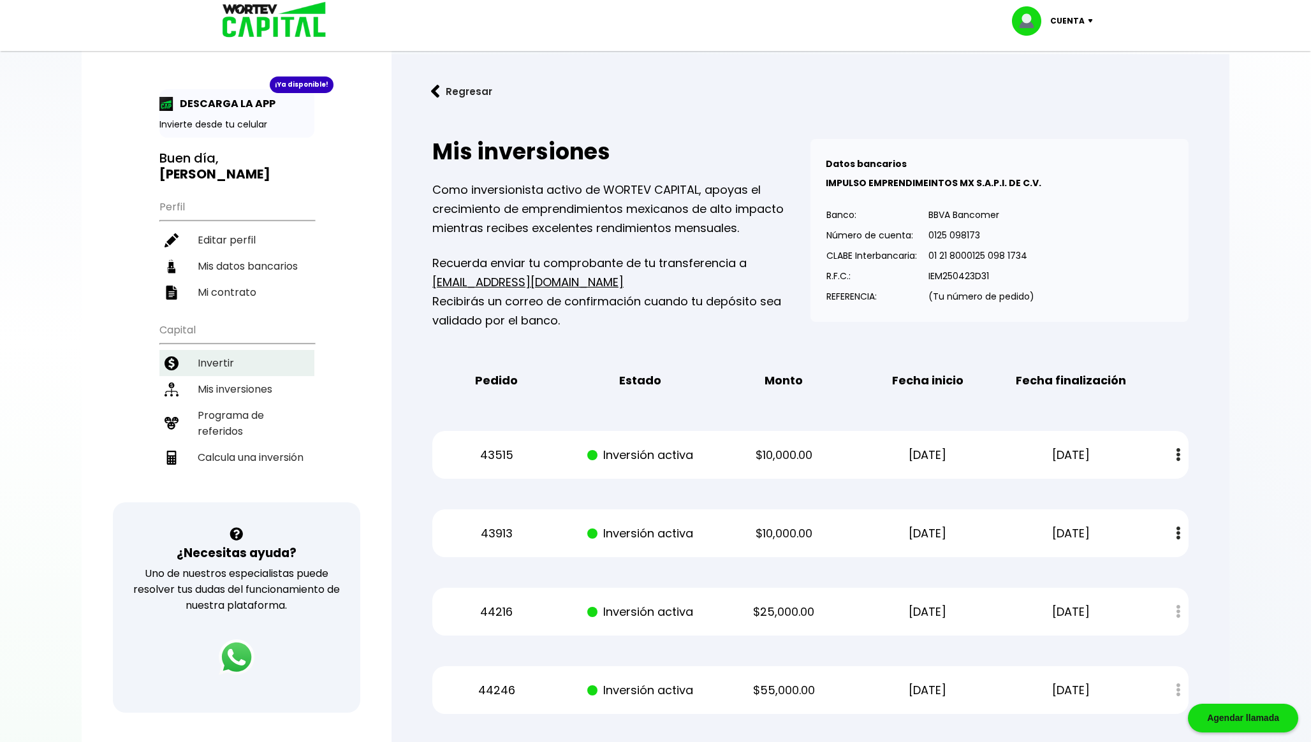
click at [240, 360] on li "Invertir" at bounding box center [236, 363] width 155 height 26
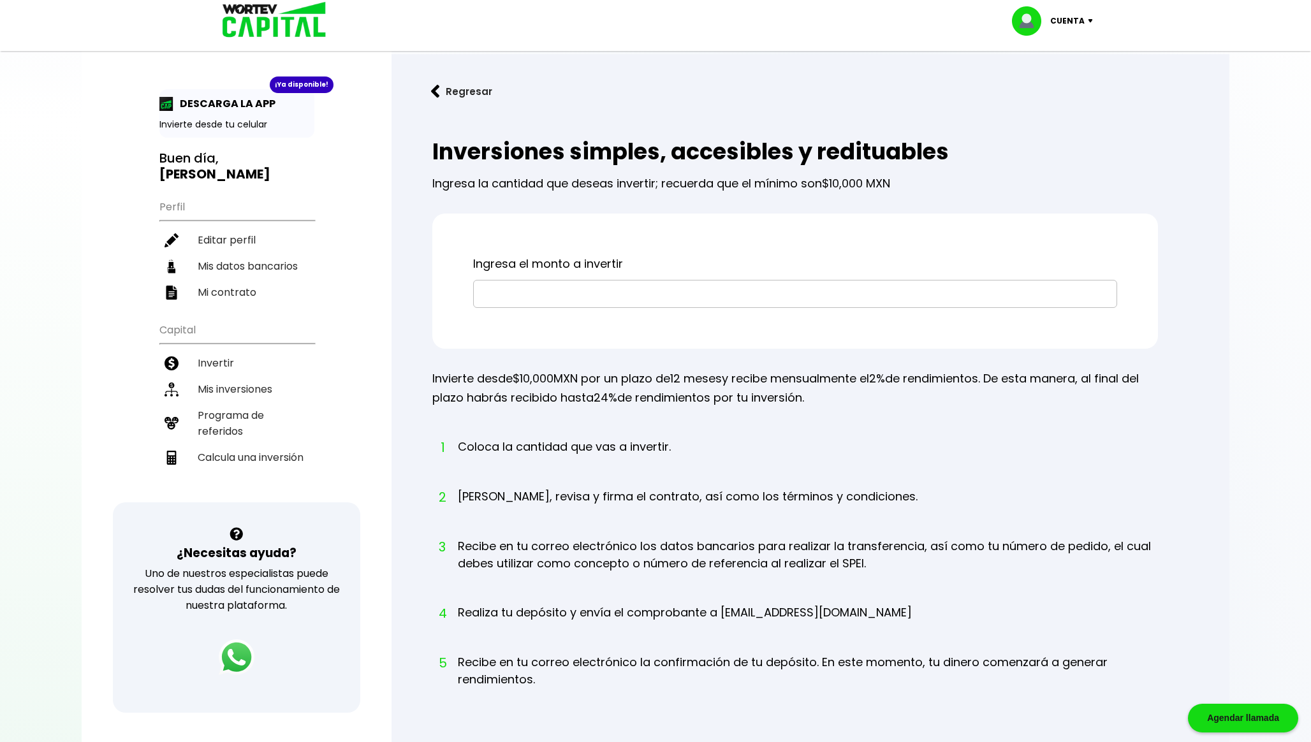
click at [481, 95] on button "Regresar" at bounding box center [461, 92] width 99 height 34
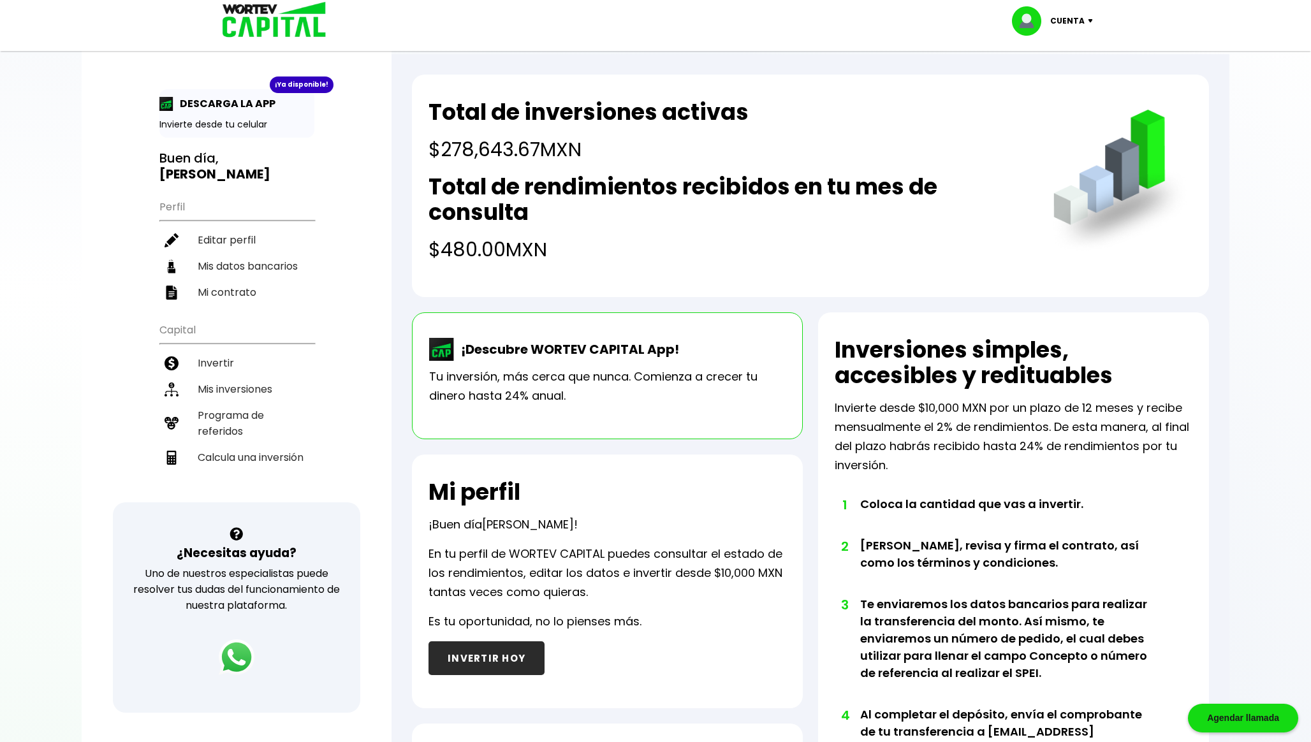
click at [478, 150] on h4 "$278,643.67 MXN" at bounding box center [588, 149] width 320 height 29
click at [256, 383] on li "Mis inversiones" at bounding box center [236, 389] width 155 height 26
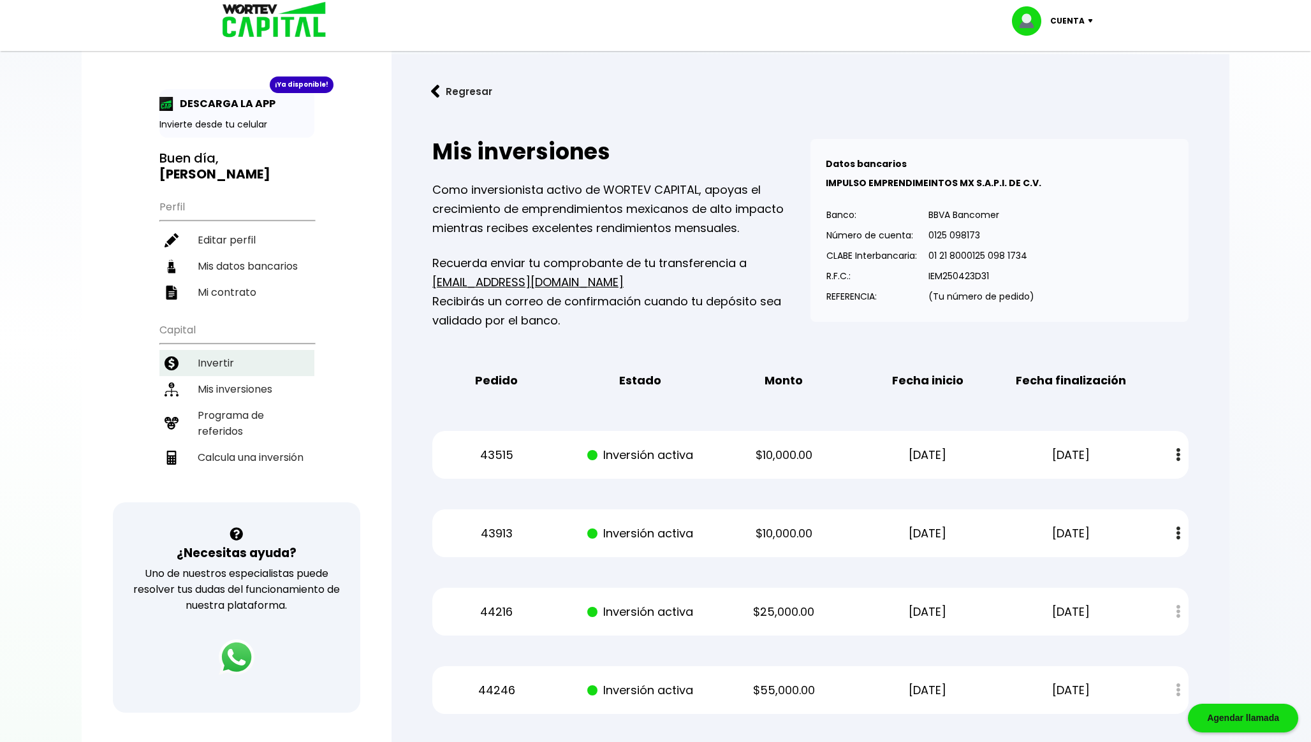
click at [266, 363] on li "Invertir" at bounding box center [236, 363] width 155 height 26
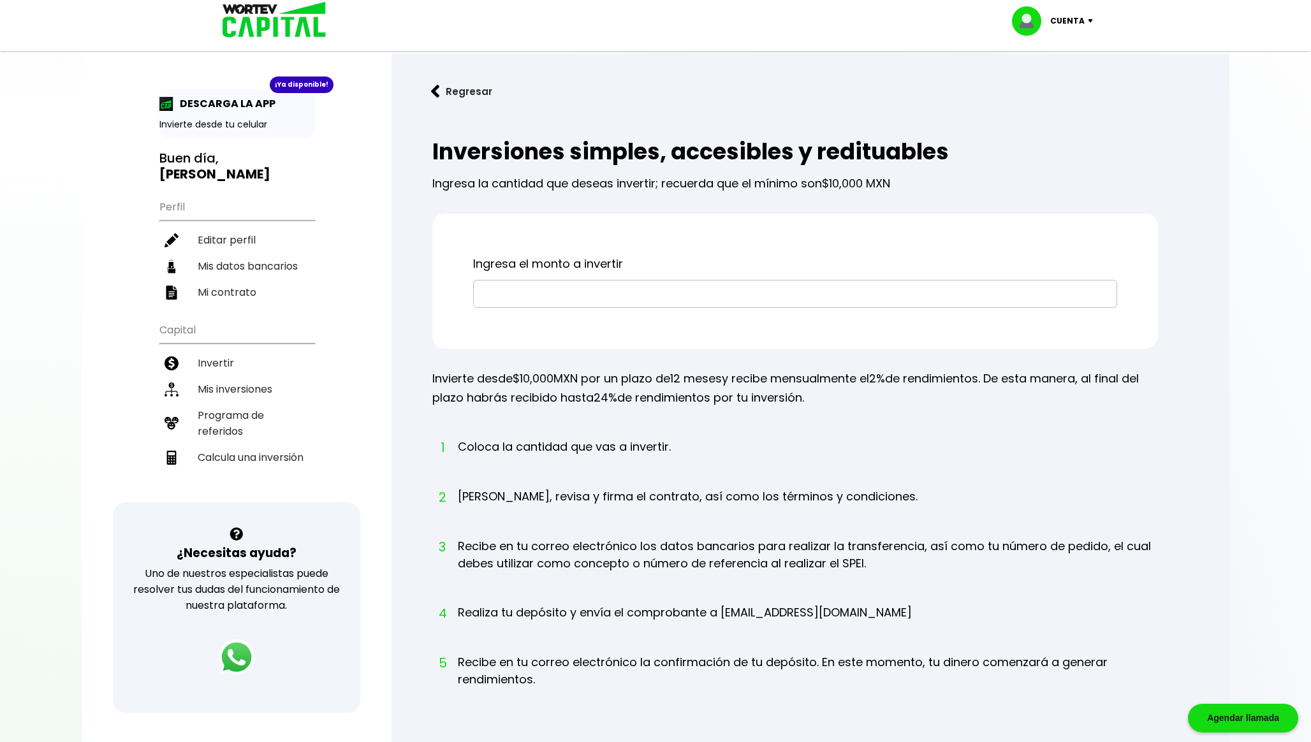
click at [532, 291] on input "text" at bounding box center [795, 294] width 633 height 27
paste input "$56,356.33"
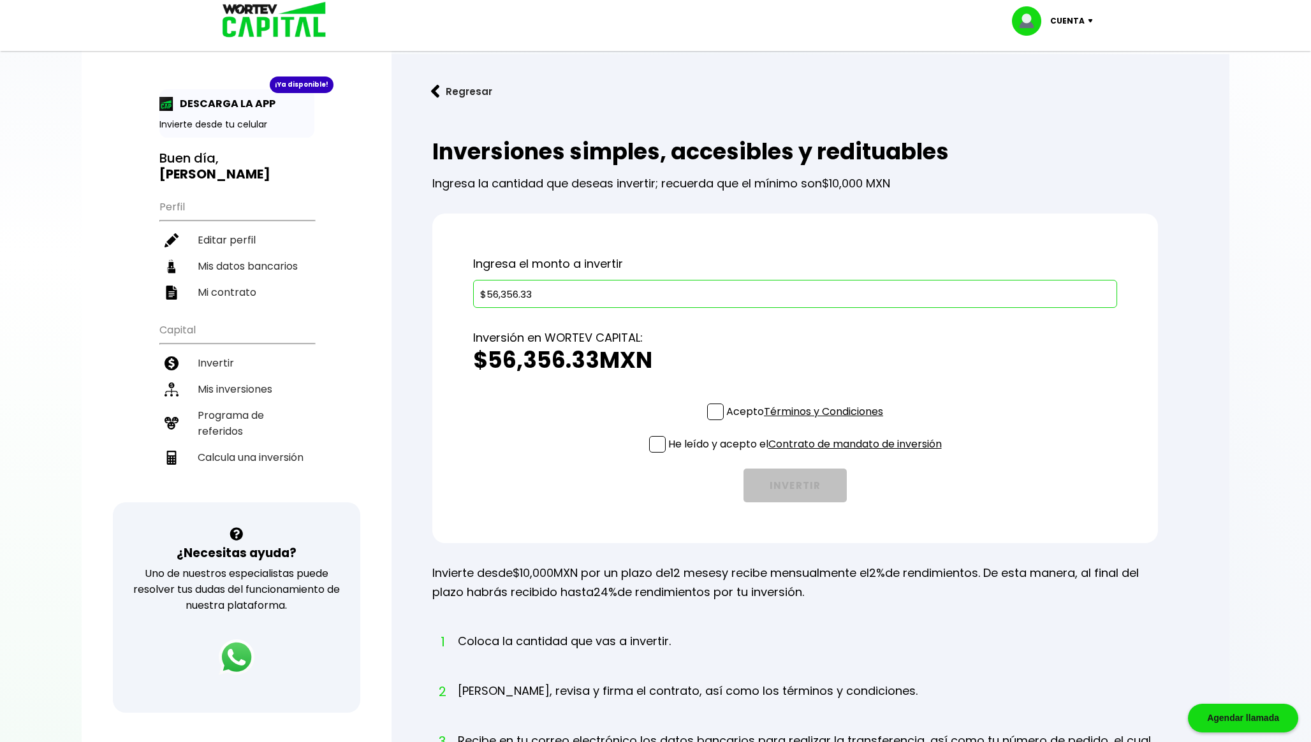
type input "$56,356.33"
click at [647, 220] on div "Ingresa el monto a invertir $56,356.33 Inversión en WORTEV CAPITAL: $56,356.33 …" at bounding box center [795, 379] width 726 height 330
click at [647, 409] on span at bounding box center [715, 412] width 17 height 17
click at [647, 421] on input "Acepto Términos y Condiciones" at bounding box center [807, 421] width 0 height 0
click at [647, 439] on span at bounding box center [657, 444] width 17 height 17
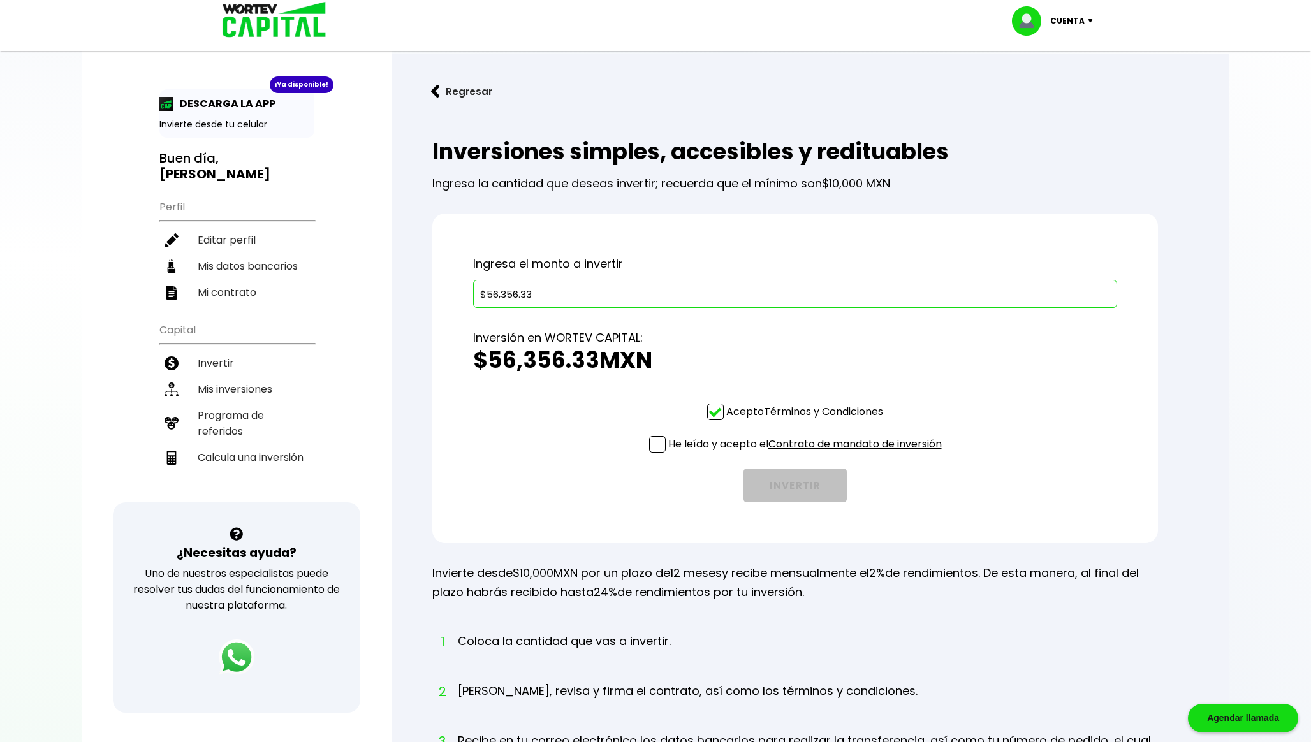
click at [647, 454] on input "He leído y acepto el Contrato de mandato de inversión" at bounding box center [807, 454] width 0 height 0
click at [647, 487] on button "INVERTIR" at bounding box center [794, 486] width 103 height 34
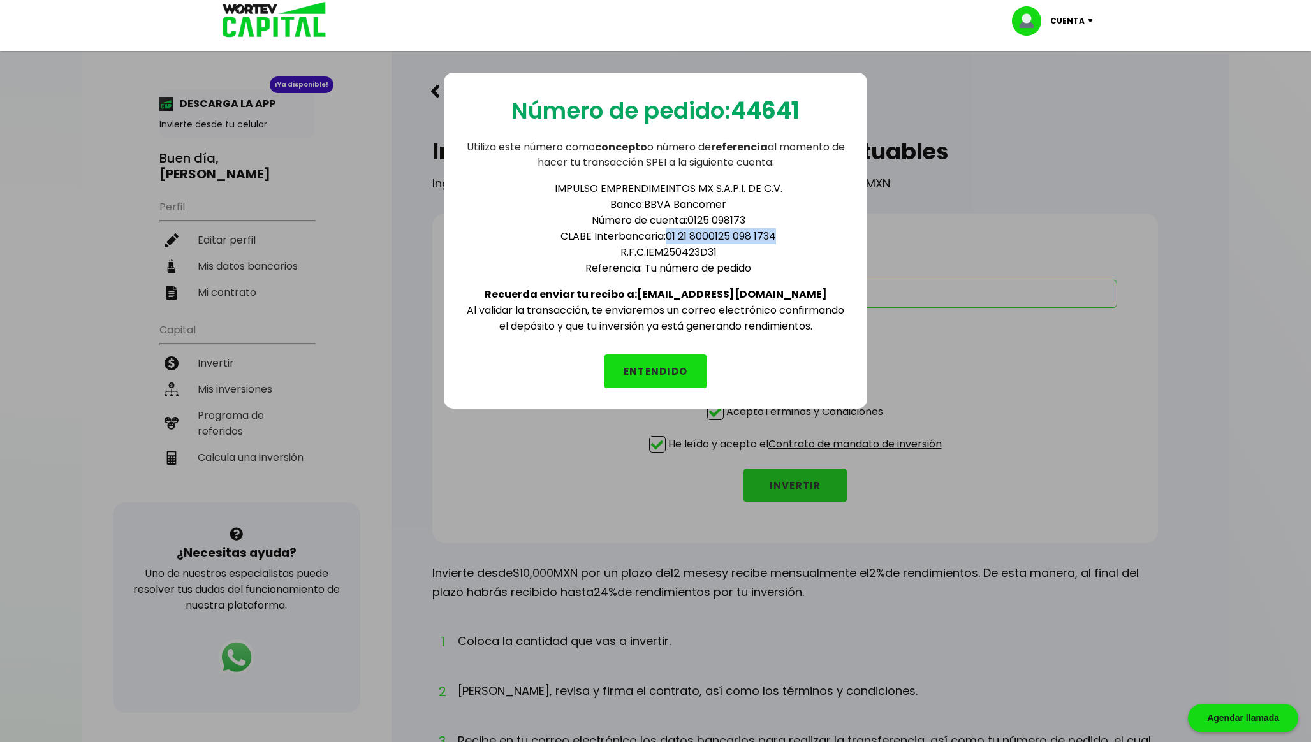
drag, startPoint x: 781, startPoint y: 231, endPoint x: 668, endPoint y: 235, distance: 113.6
click at [647, 235] on li "CLABE Interbancaria: 01 21 8000125 098 1734" at bounding box center [668, 236] width 357 height 16
copy li "01 21 8000125 098 1734"
click at [647, 114] on b "44641" at bounding box center [765, 110] width 69 height 33
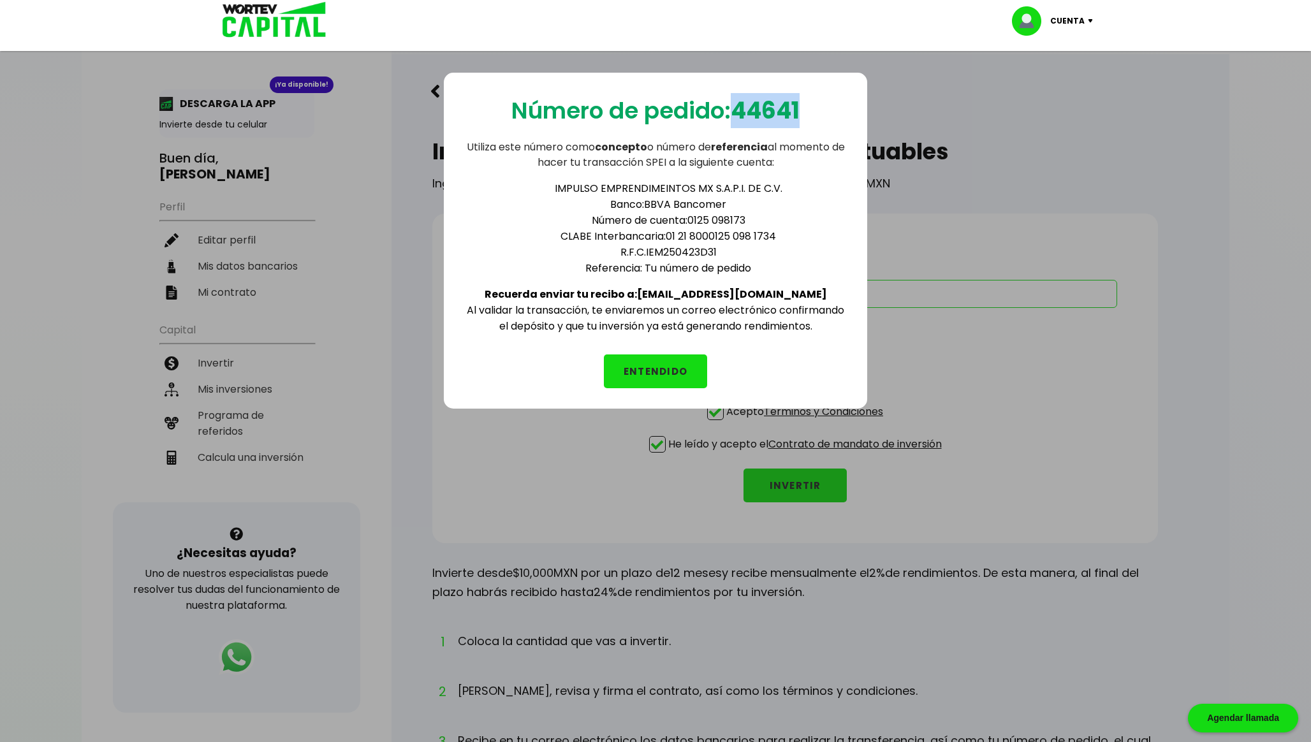
copy b "44641"
click at [647, 113] on b "44641" at bounding box center [765, 110] width 69 height 33
copy b "44641"
click at [637, 375] on button "ENTENDIDO" at bounding box center [655, 372] width 103 height 34
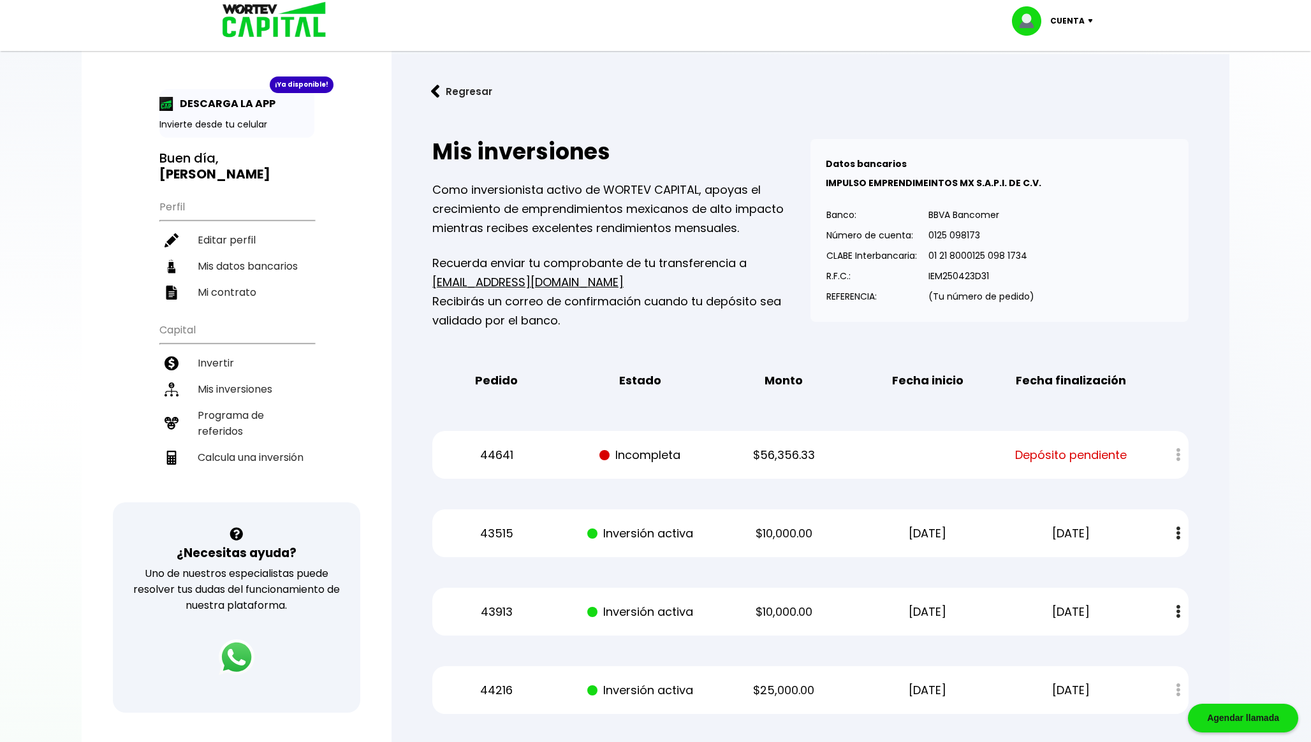
click at [647, 455] on p "$56,356.33" at bounding box center [783, 455] width 121 height 19
copy p "56,356.33"
click at [269, 386] on li "Mis inversiones" at bounding box center [236, 389] width 155 height 26
click at [246, 367] on li "Invertir" at bounding box center [236, 363] width 155 height 26
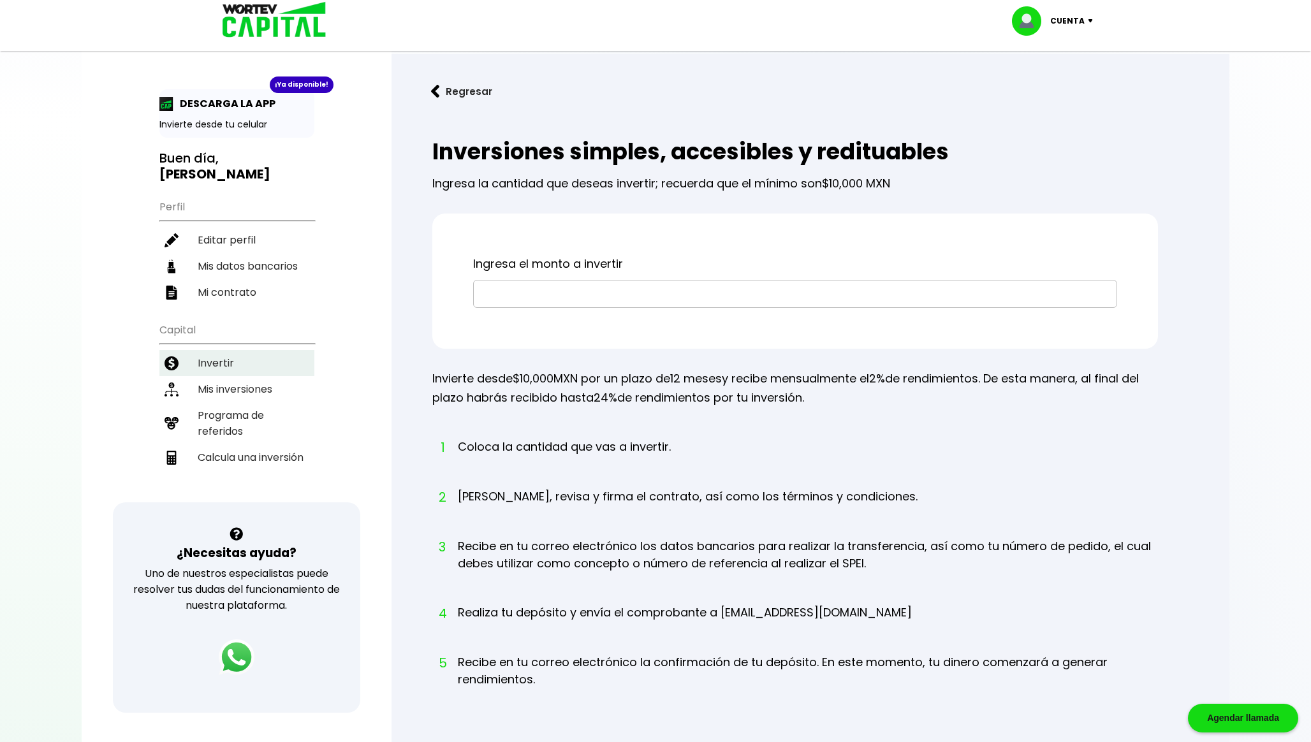
click at [259, 362] on li "Invertir" at bounding box center [236, 363] width 155 height 26
click at [253, 429] on li "Programa de referidos" at bounding box center [236, 423] width 155 height 42
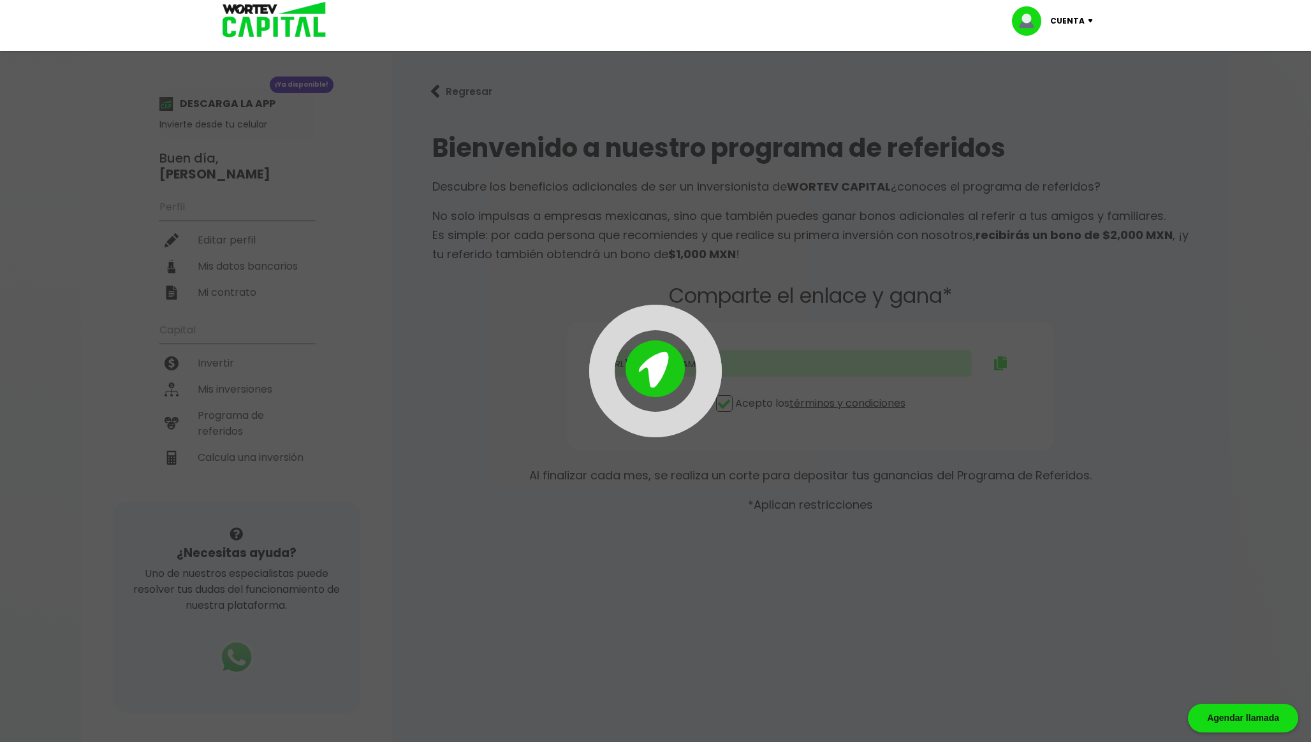
type input "[URL][DOMAIN_NAME]"
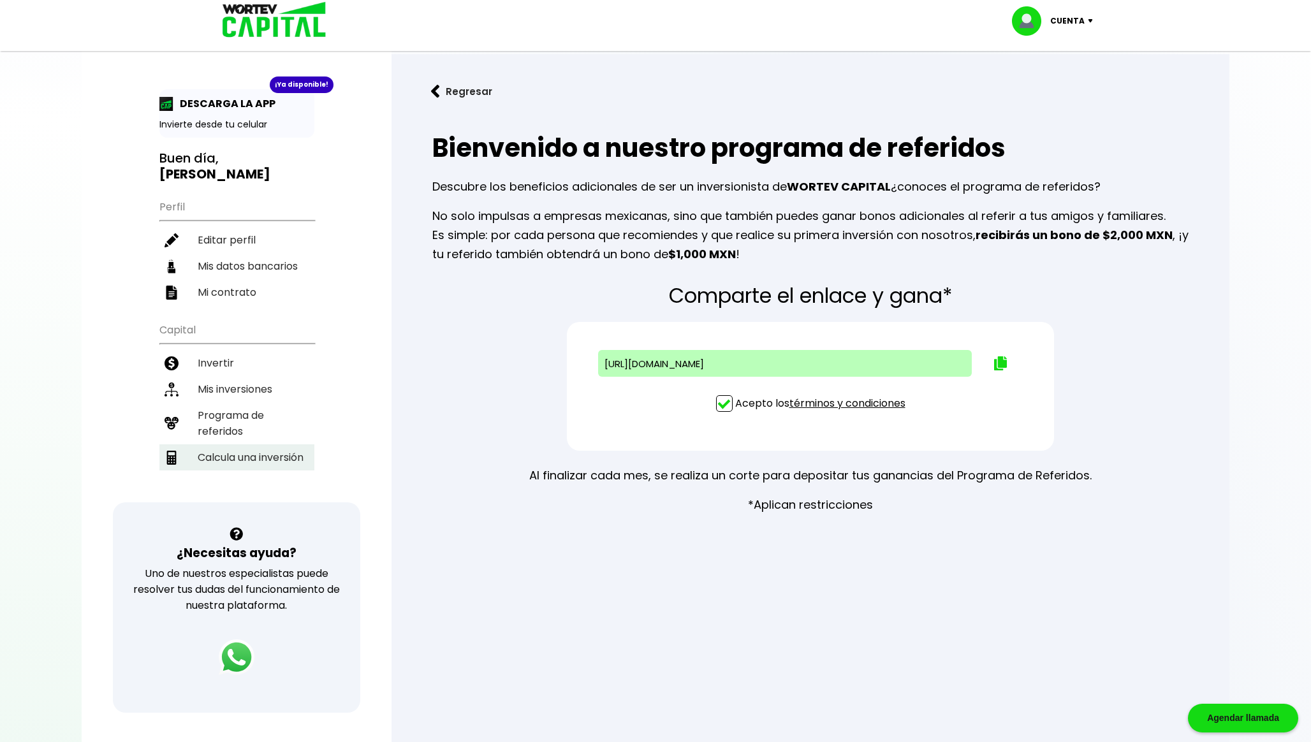
click at [245, 450] on li "Calcula una inversión" at bounding box center [236, 457] width 155 height 26
select select "1"
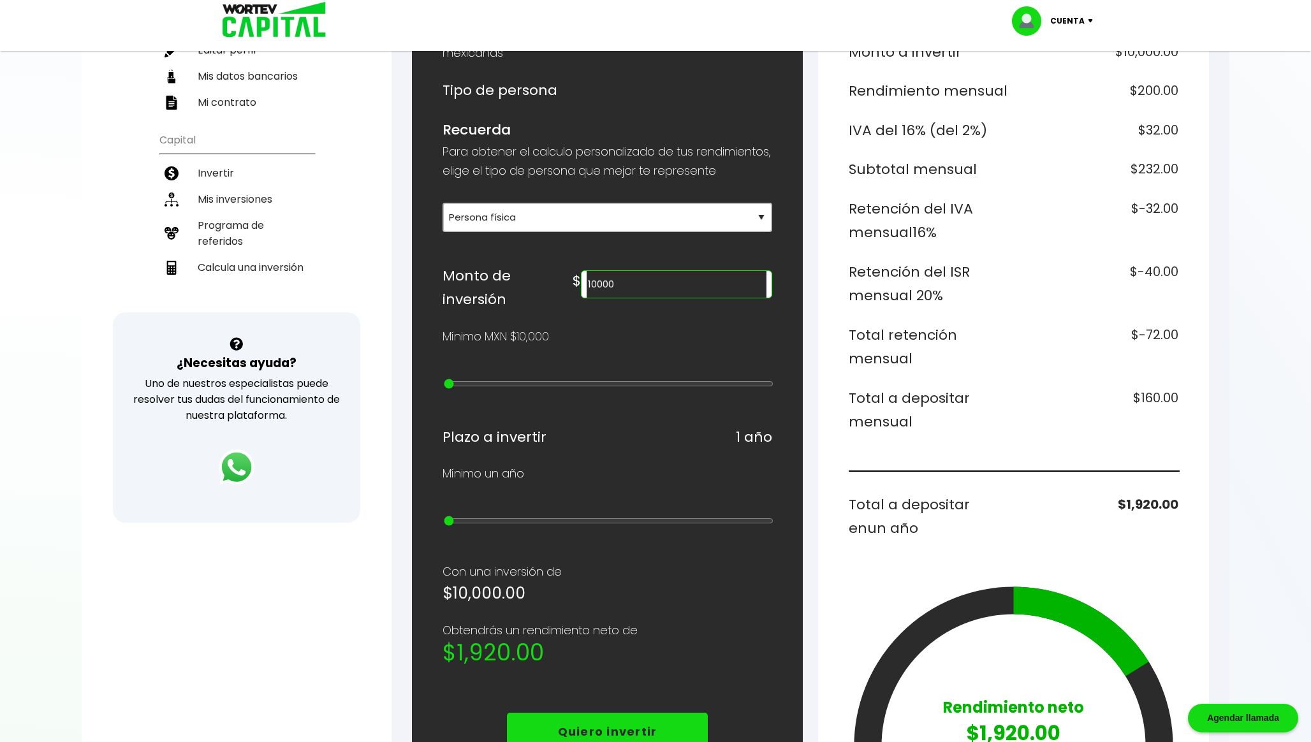
scroll to position [301, 0]
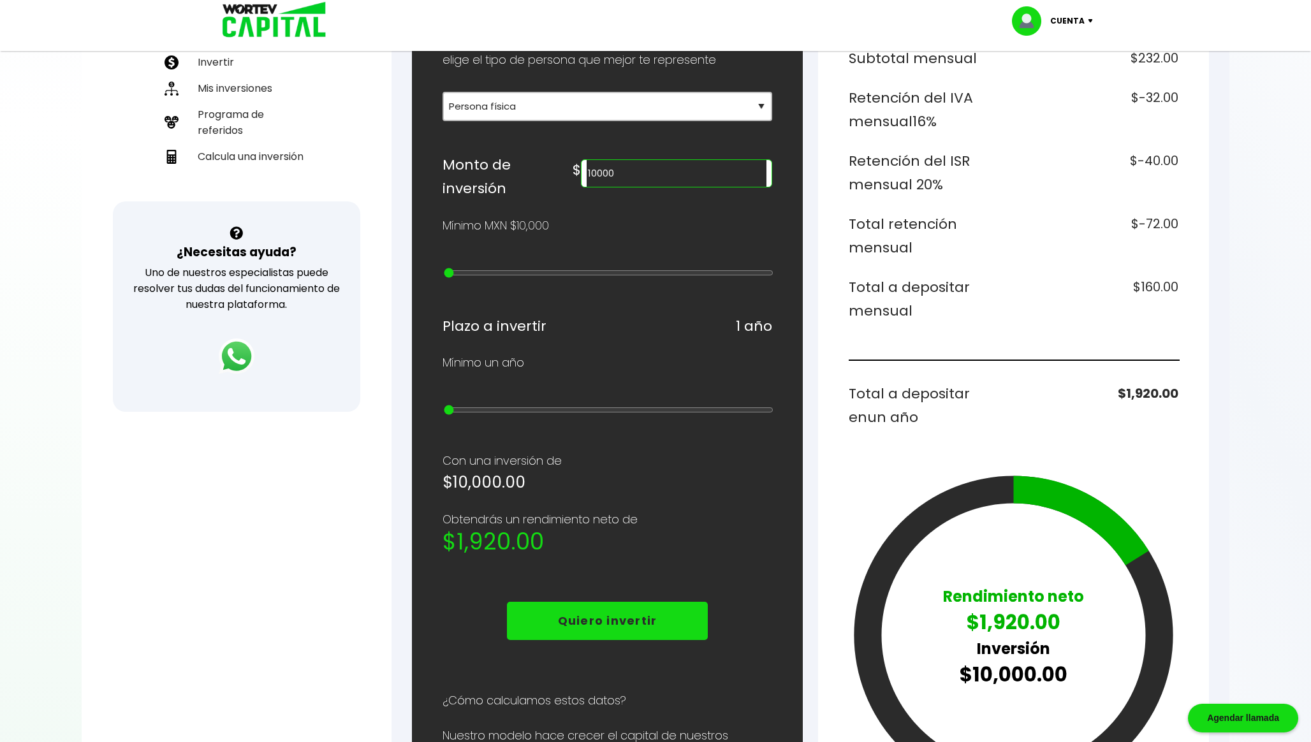
click at [647, 187] on input "10000" at bounding box center [677, 173] width 180 height 27
paste input "5635633"
type input "56356"
click at [647, 280] on h6 "$901.70" at bounding box center [1099, 299] width 160 height 48
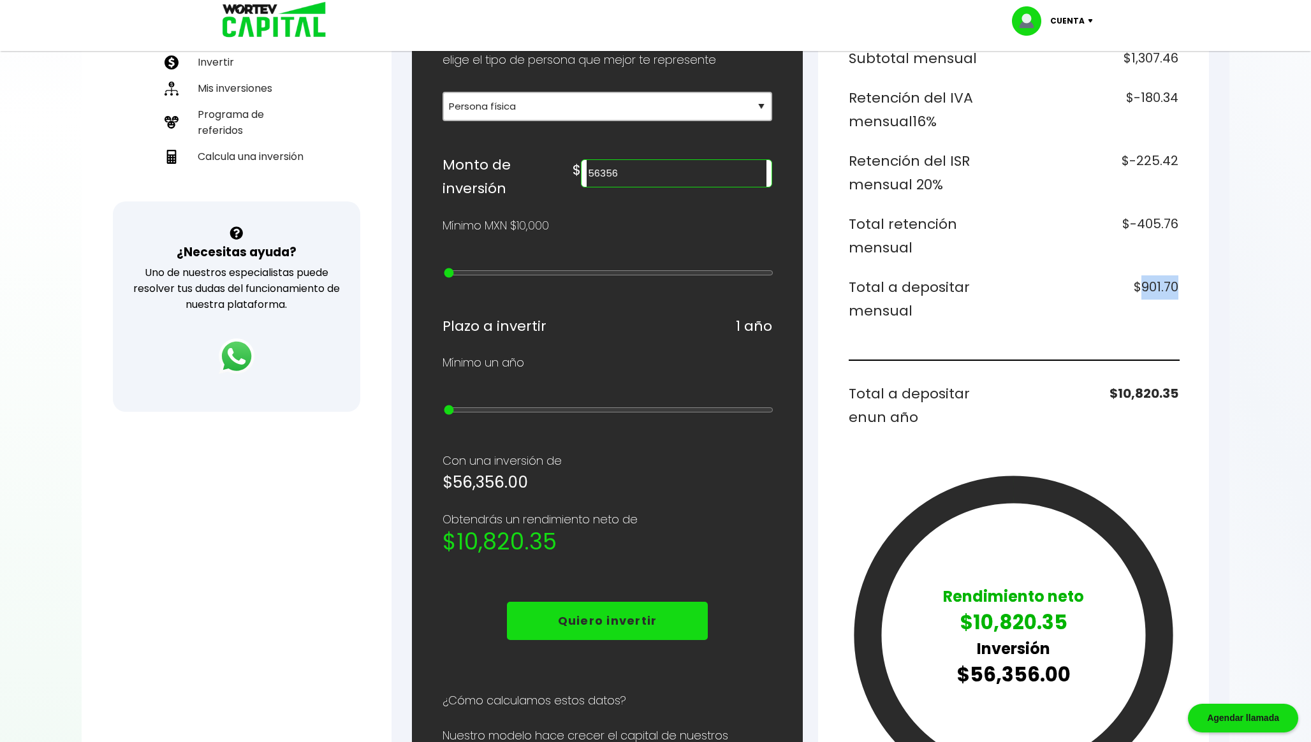
click at [647, 280] on h6 "$901.70" at bounding box center [1099, 299] width 160 height 48
copy h6 "901.70"
click at [647, 385] on h6 "$10,820.35" at bounding box center [1099, 406] width 160 height 48
copy h6 "10,820.35"
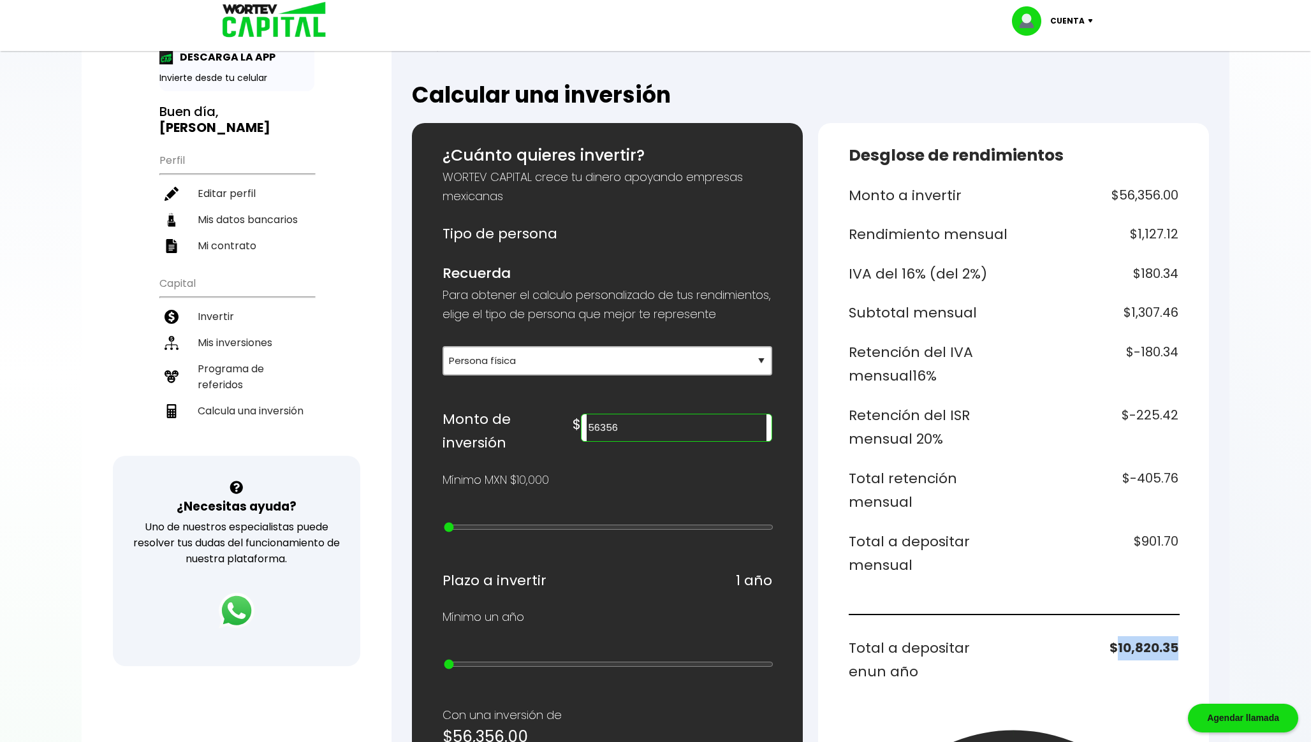
scroll to position [0, 0]
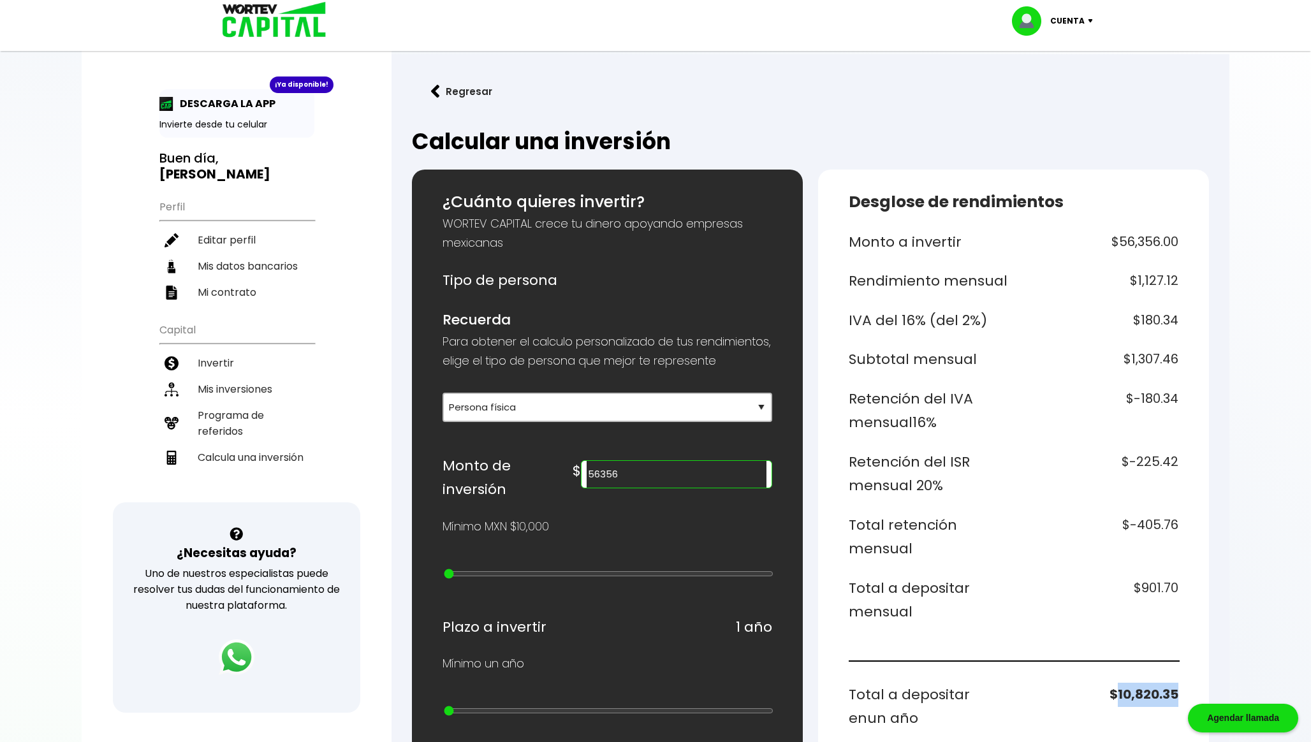
click at [453, 93] on button "Regresar" at bounding box center [461, 92] width 99 height 34
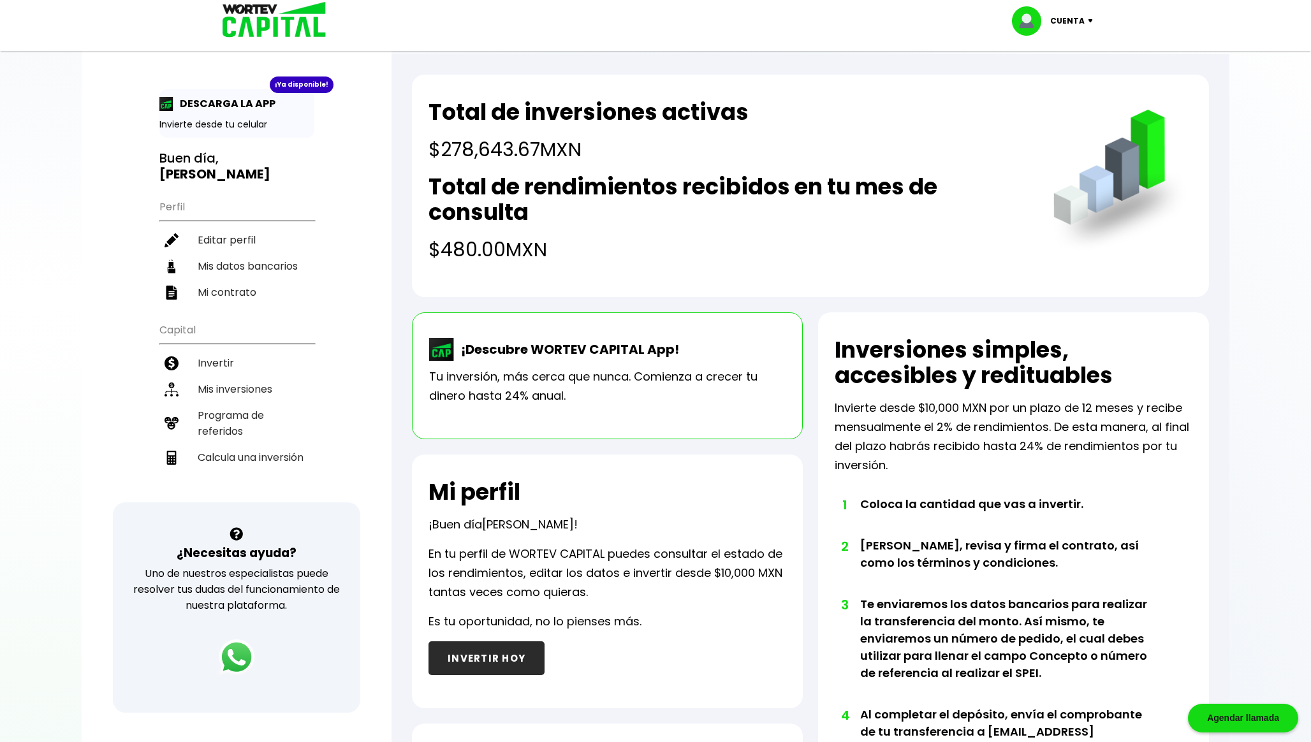
click at [461, 249] on h4 "$480.00 MXN" at bounding box center [727, 249] width 599 height 29
click at [521, 265] on div "Total de inversiones activas $278,643.67 MXN Total de rendimientos recibidos en…" at bounding box center [810, 186] width 797 height 223
click at [270, 387] on li "Mis inversiones" at bounding box center [236, 389] width 155 height 26
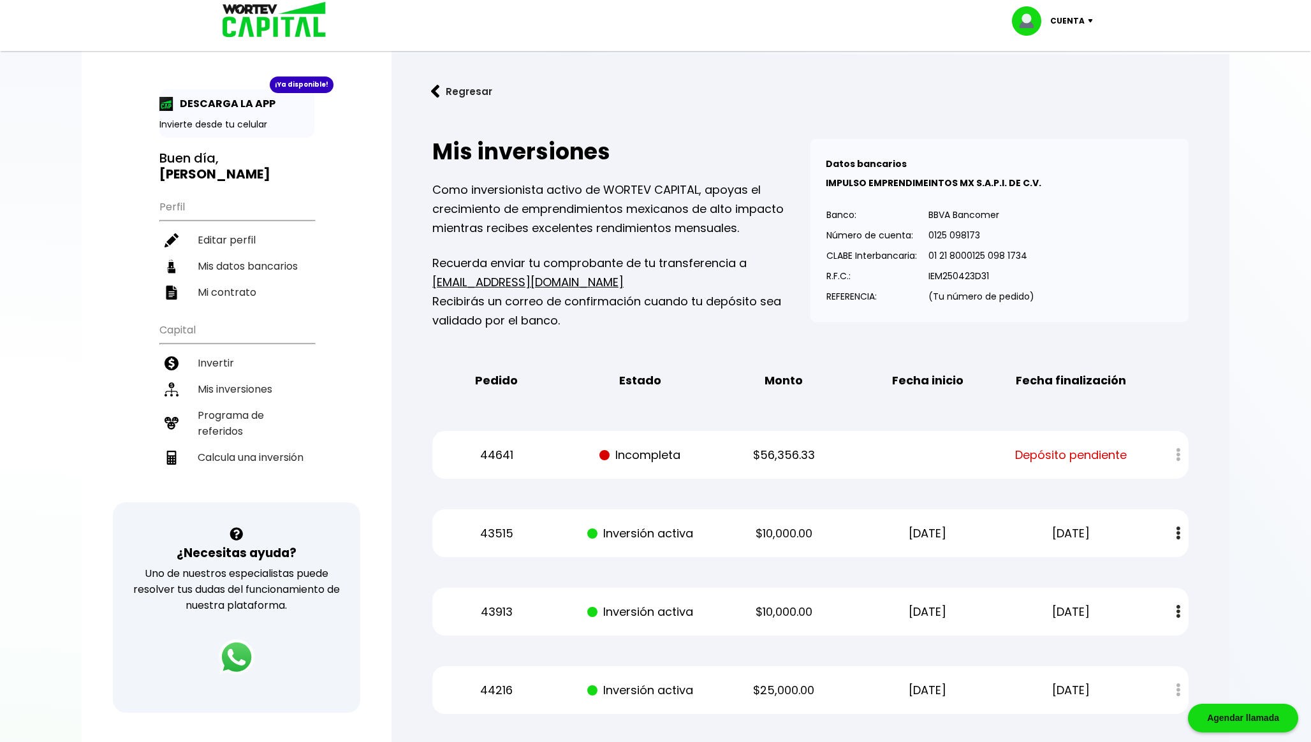
click at [451, 84] on button "Regresar" at bounding box center [461, 92] width 99 height 34
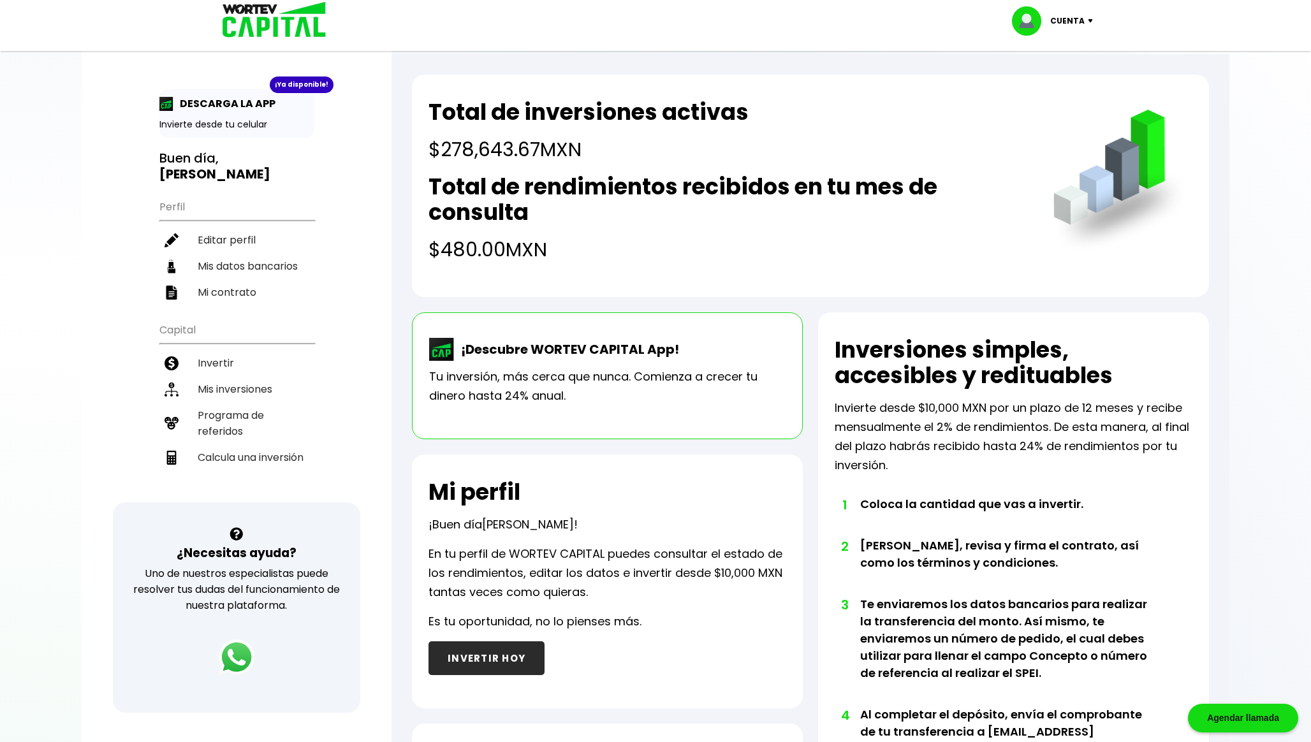
click at [647, 17] on p "Cuenta" at bounding box center [1067, 20] width 34 height 19
click at [647, 86] on li "Cerrar sesión" at bounding box center [1054, 85] width 102 height 26
